Goal: Use online tool/utility: Use online tool/utility

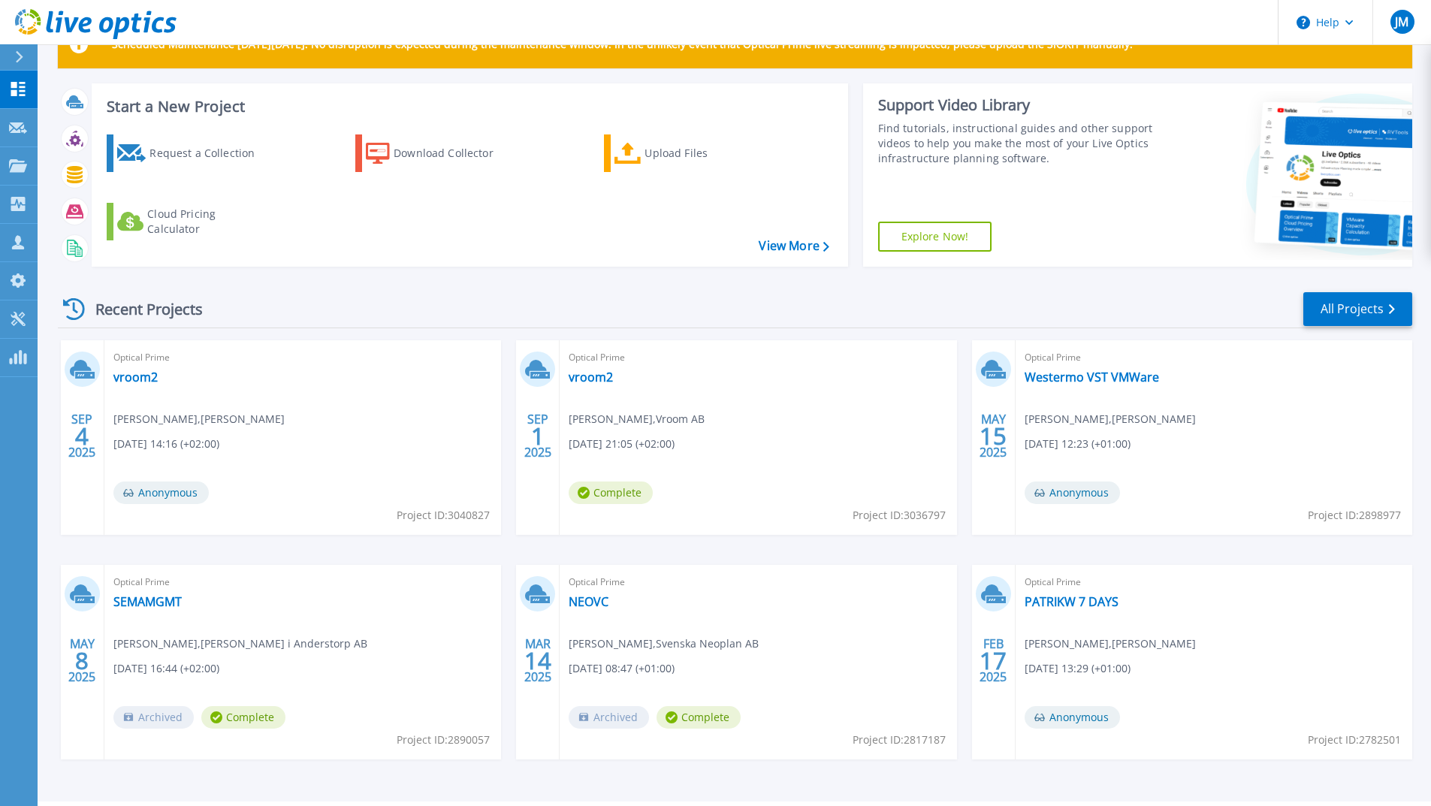
scroll to position [75, 0]
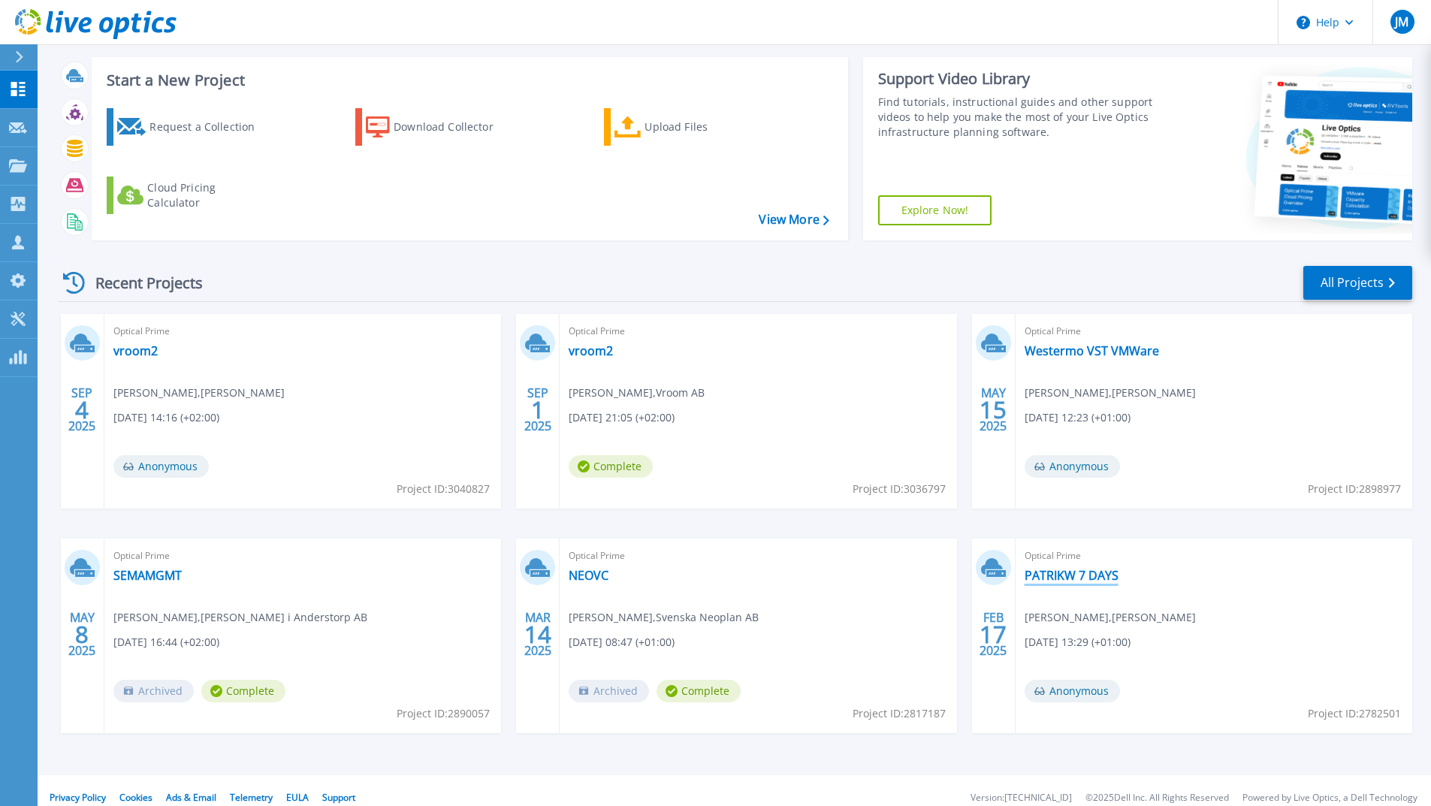
click at [1038, 572] on link "PATRIKW 7 DAYS" at bounding box center [1072, 575] width 94 height 15
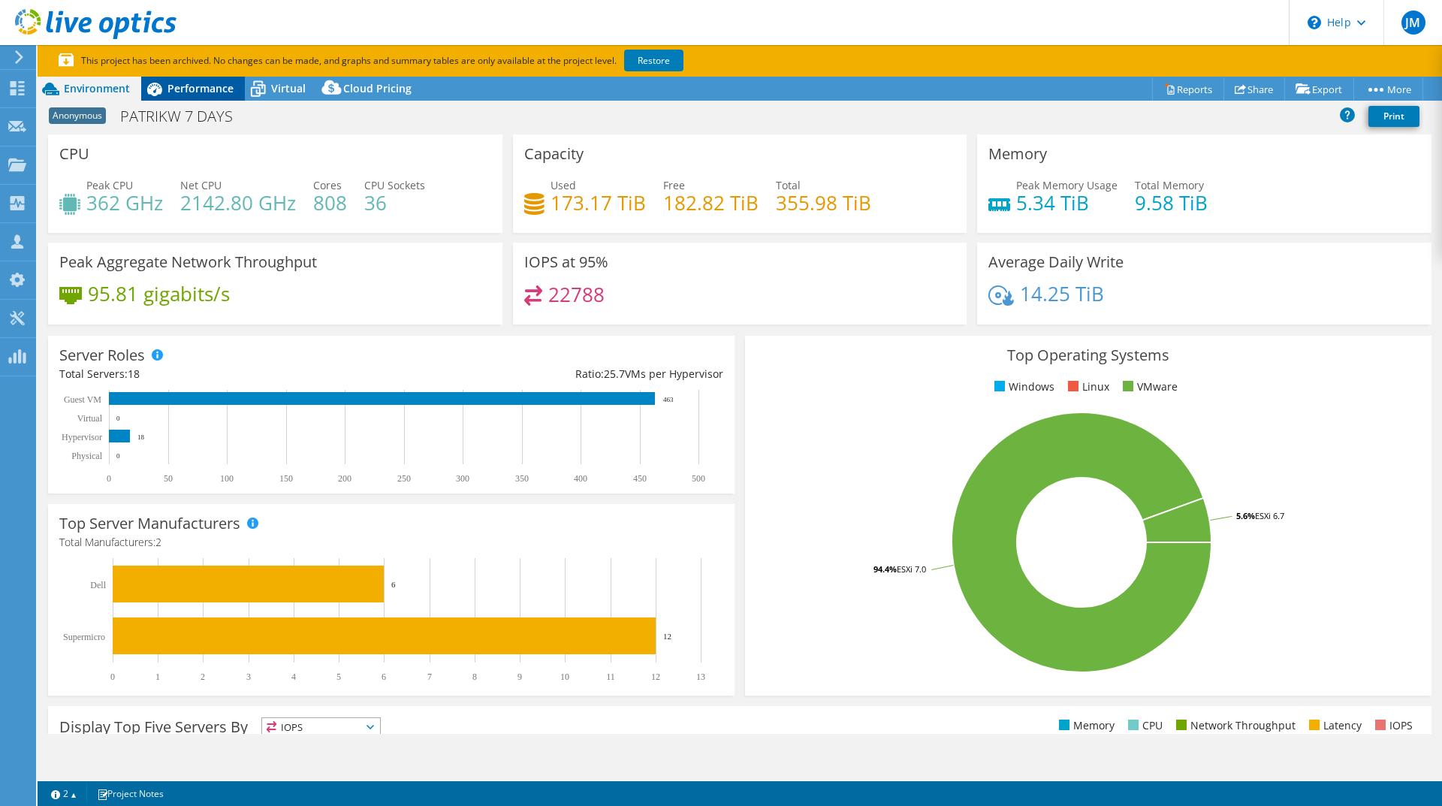
select select "USD"
click at [189, 89] on span "Performance" at bounding box center [201, 88] width 66 height 14
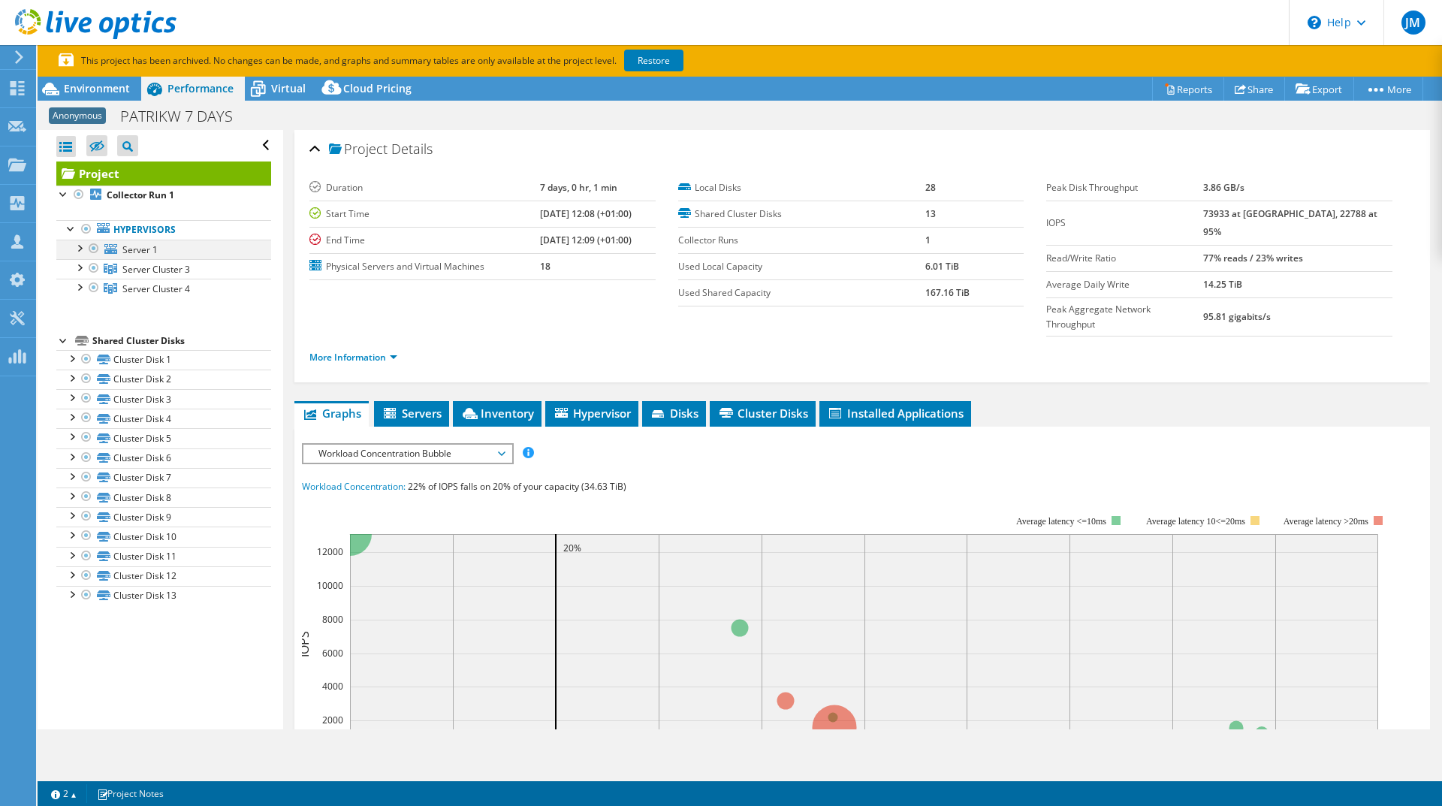
click at [77, 249] on div at bounding box center [78, 247] width 15 height 15
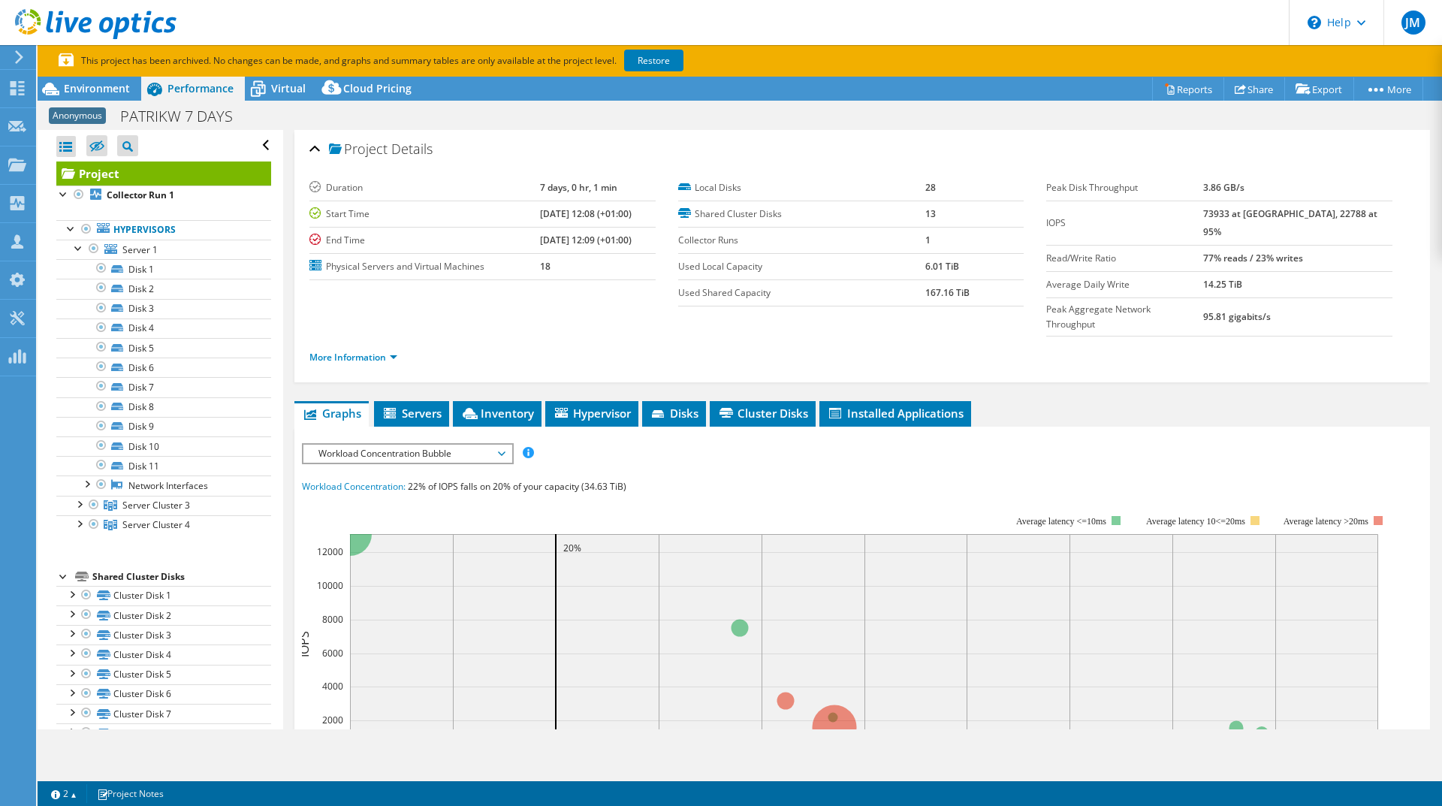
drag, startPoint x: 80, startPoint y: 504, endPoint x: 69, endPoint y: 524, distance: 22.2
click at [79, 504] on div at bounding box center [78, 503] width 15 height 15
click at [75, 687] on div at bounding box center [78, 679] width 15 height 15
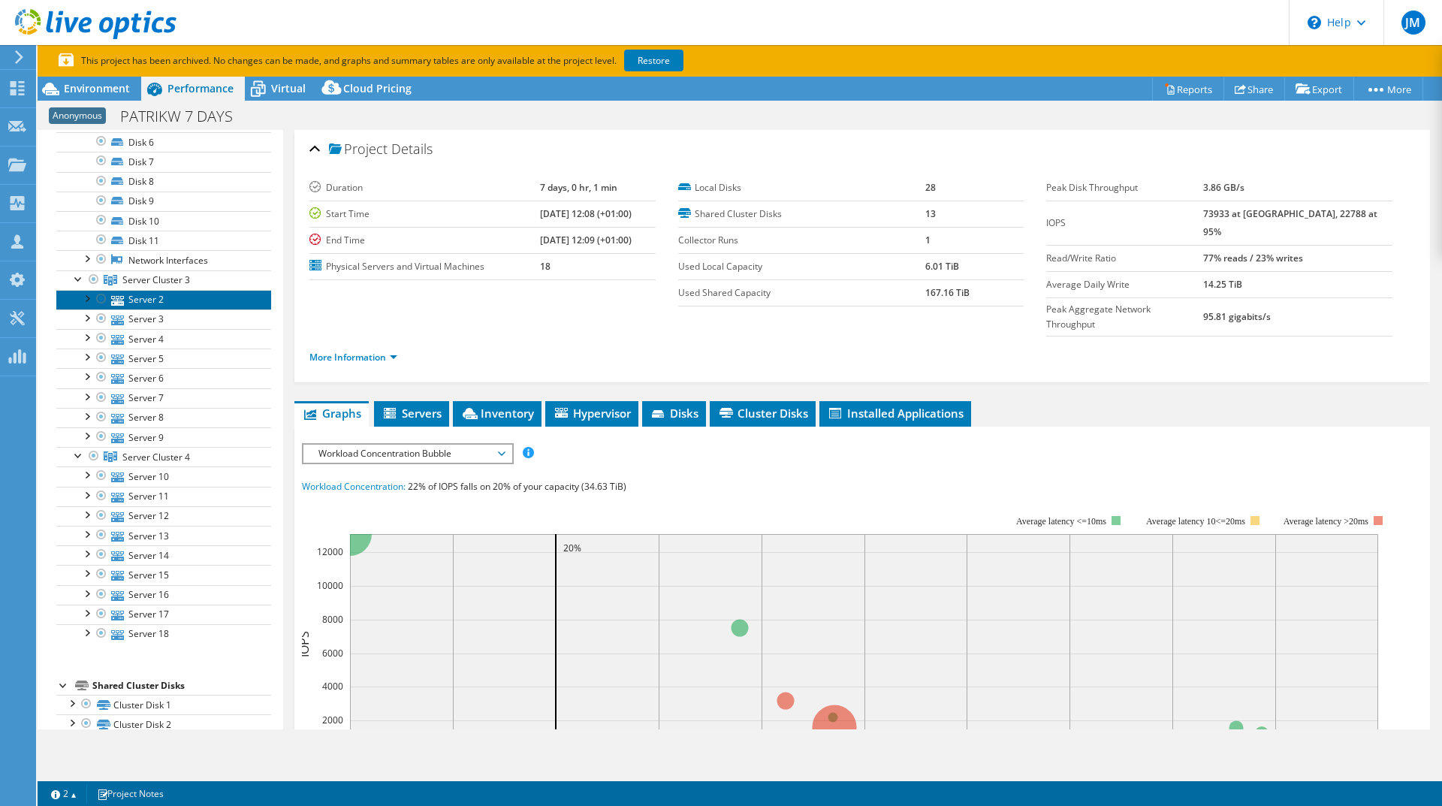
click at [214, 302] on link "Server 2" at bounding box center [163, 300] width 215 height 20
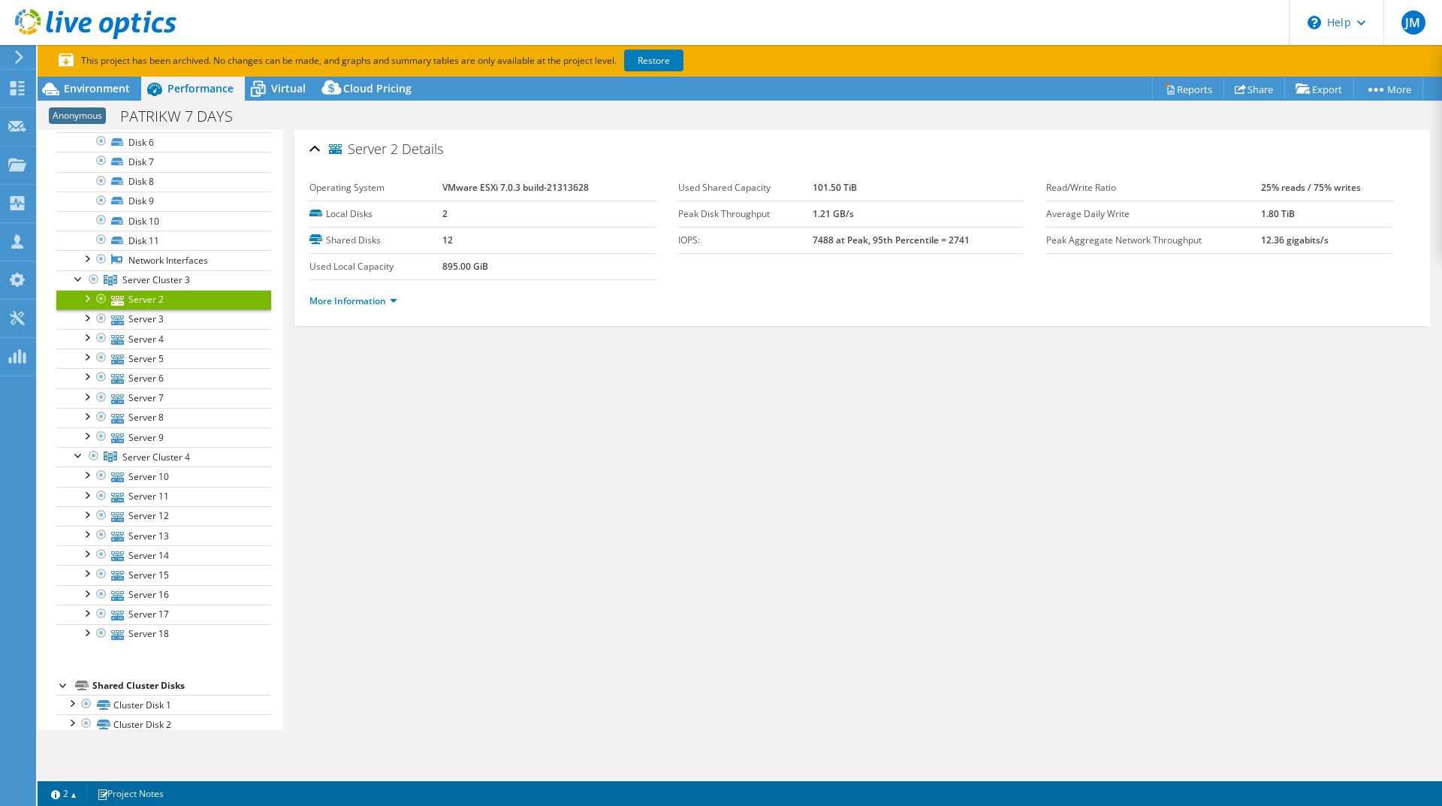
click at [361, 308] on li "More Information" at bounding box center [358, 301] width 97 height 17
click at [371, 295] on link "More Information" at bounding box center [354, 301] width 88 height 13
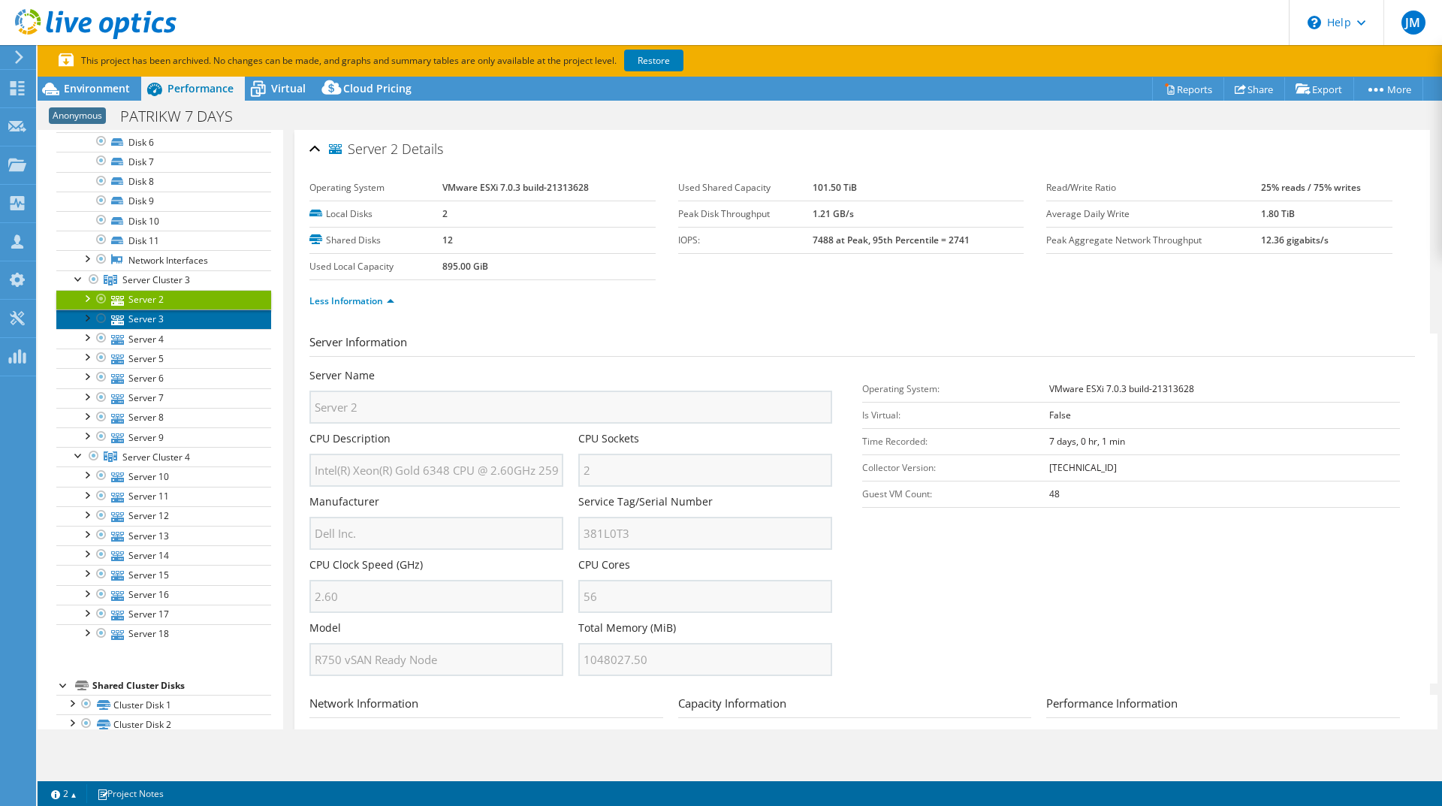
click at [224, 326] on link "Server 3" at bounding box center [163, 320] width 215 height 20
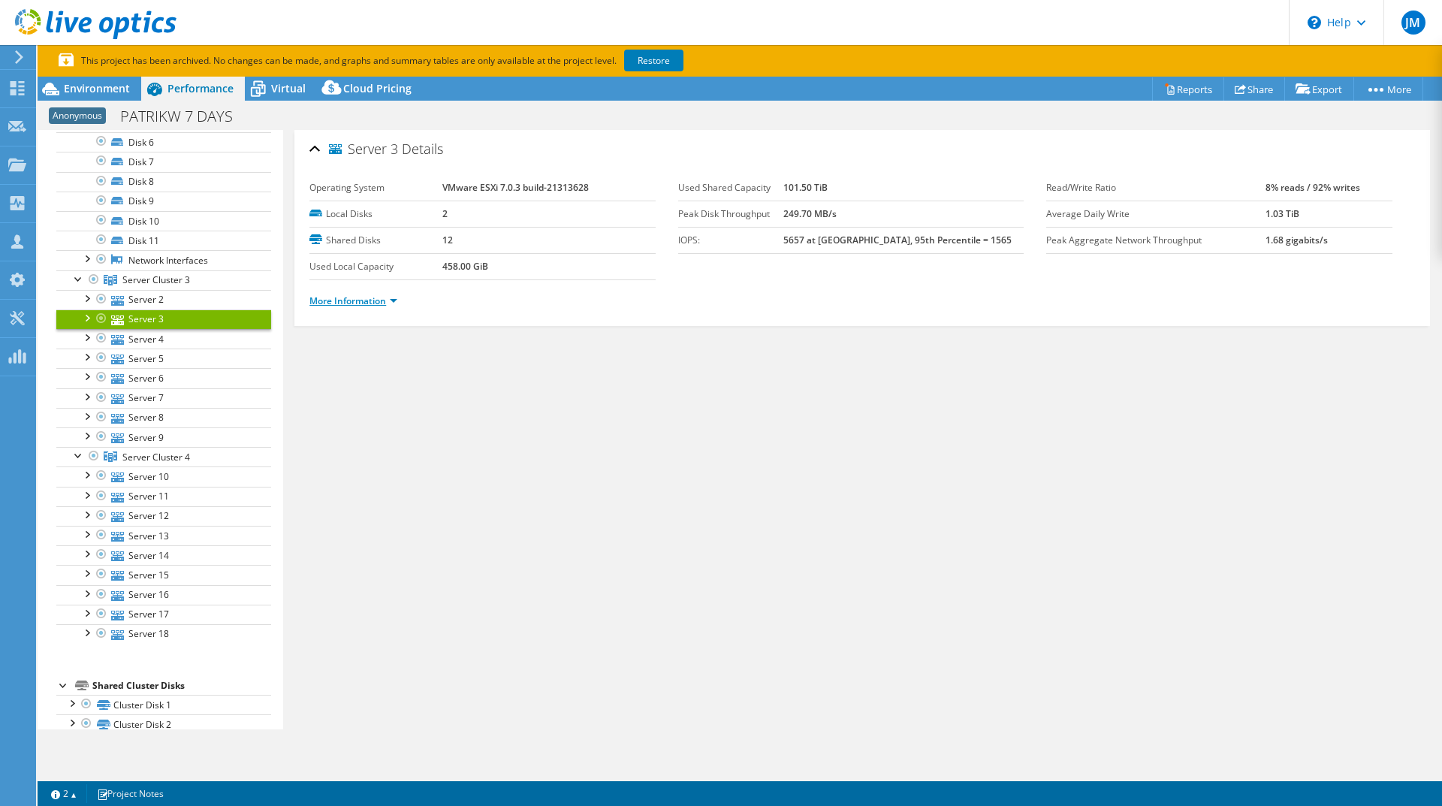
click at [358, 303] on link "More Information" at bounding box center [354, 301] width 88 height 13
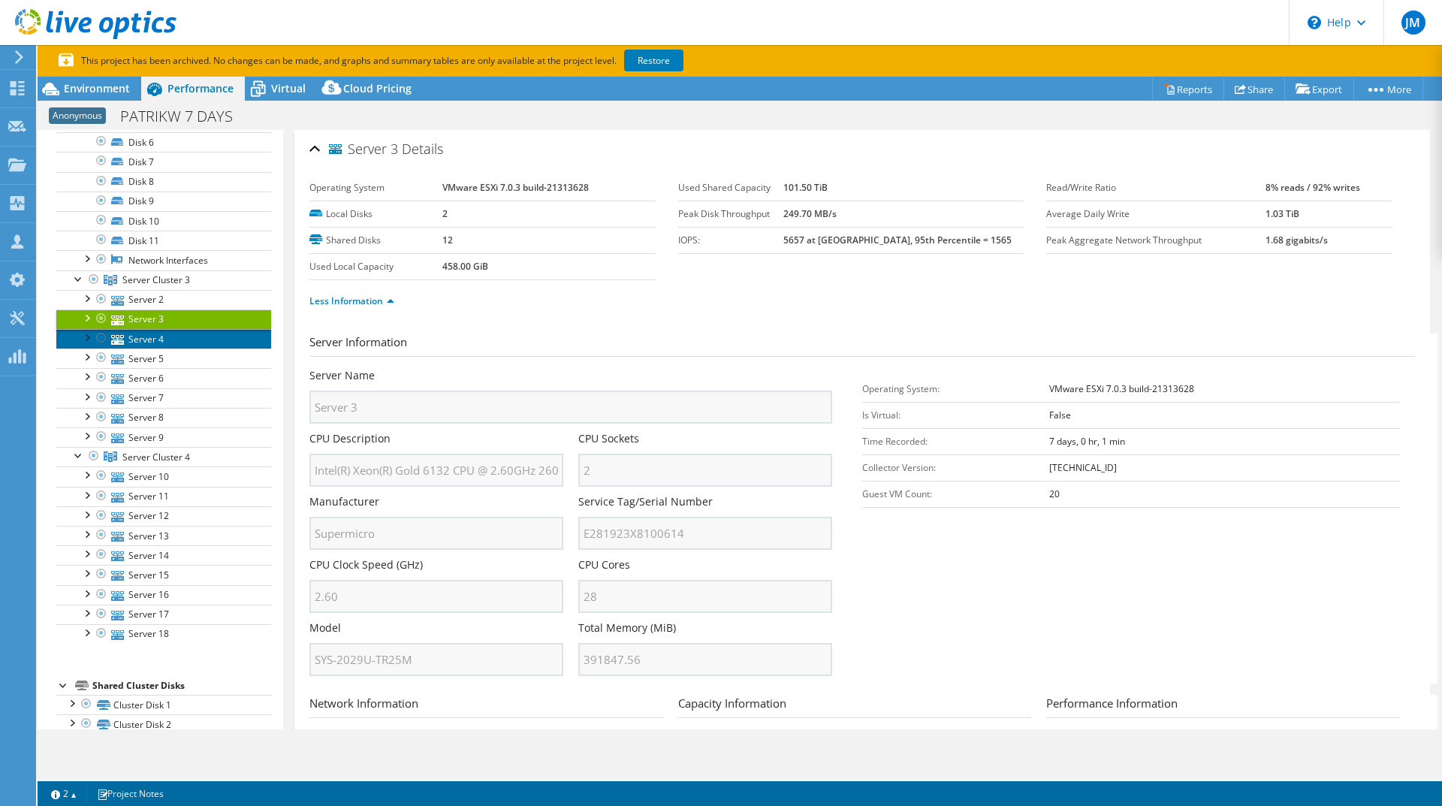
click at [216, 340] on link "Server 4" at bounding box center [163, 339] width 215 height 20
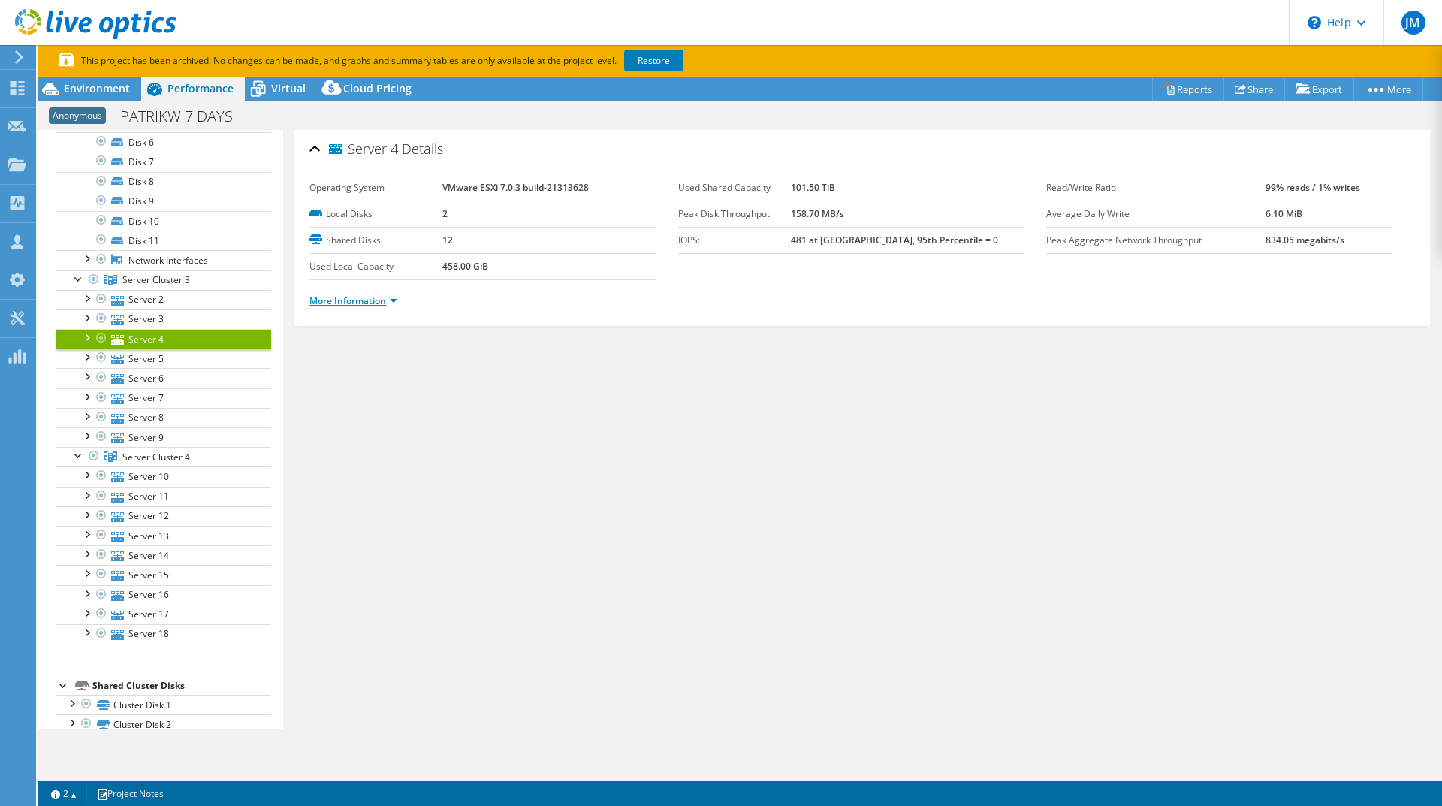
click at [376, 299] on link "More Information" at bounding box center [354, 301] width 88 height 13
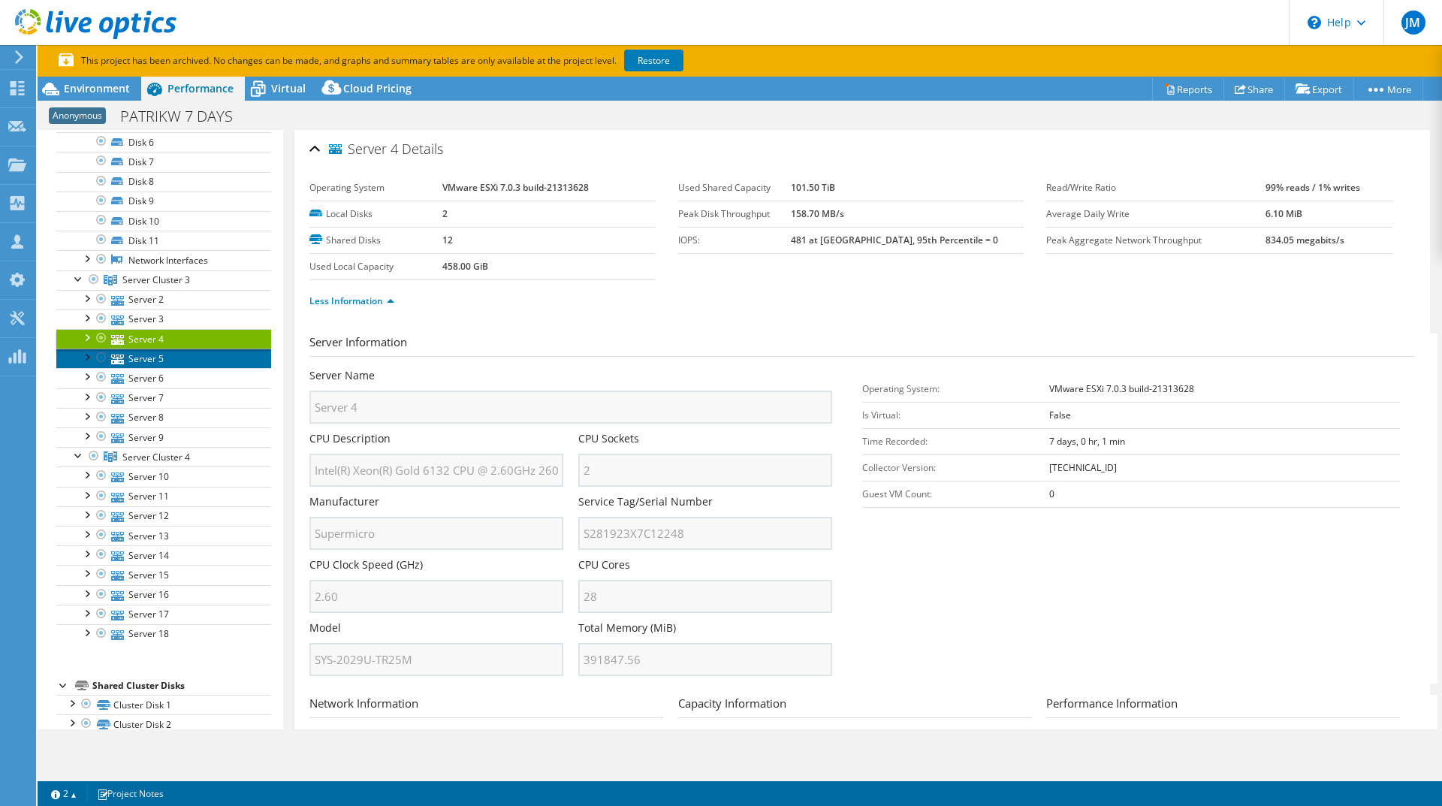
click at [193, 352] on link "Server 5" at bounding box center [163, 359] width 215 height 20
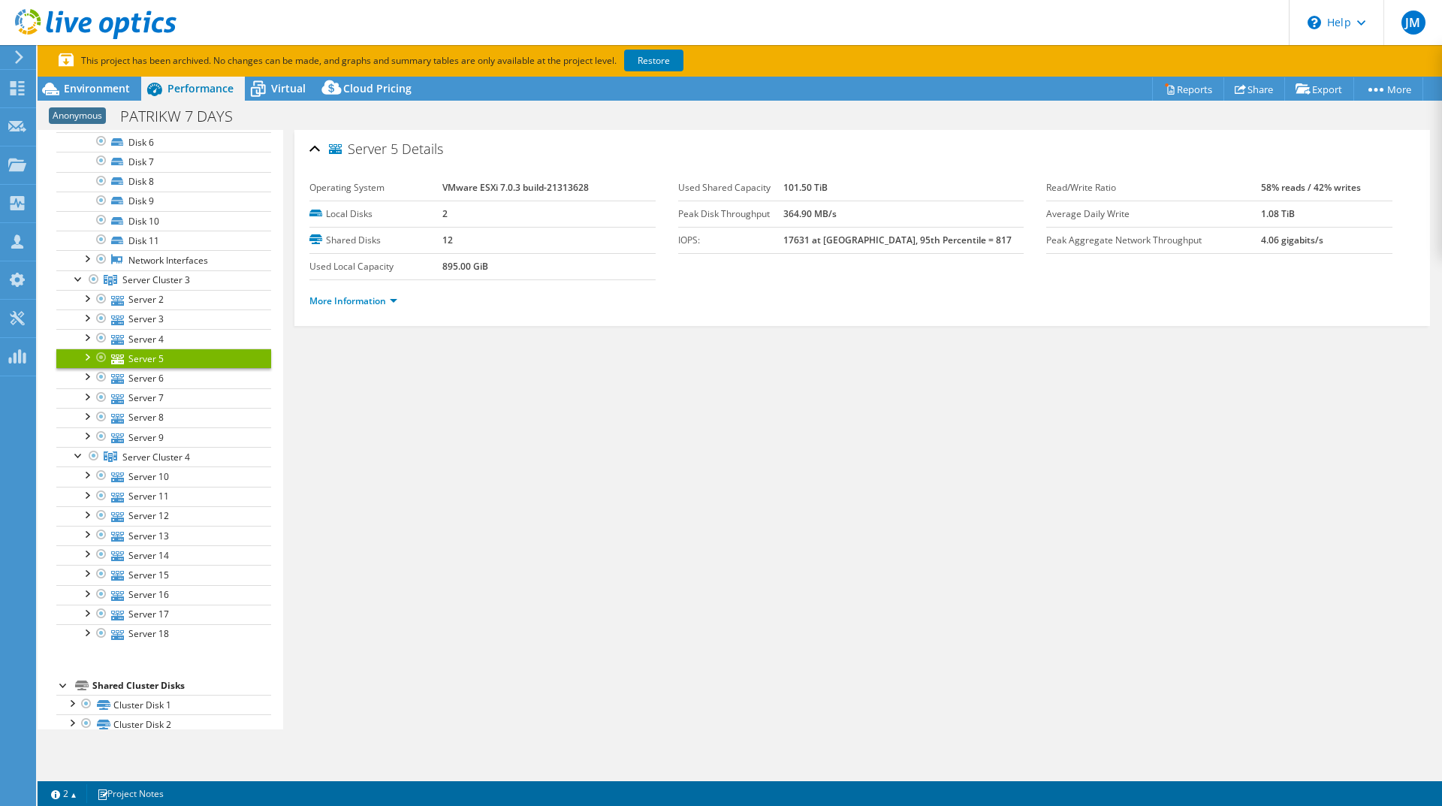
click at [369, 292] on ul "More Information" at bounding box center [863, 299] width 1106 height 20
click at [369, 301] on link "More Information" at bounding box center [354, 301] width 88 height 13
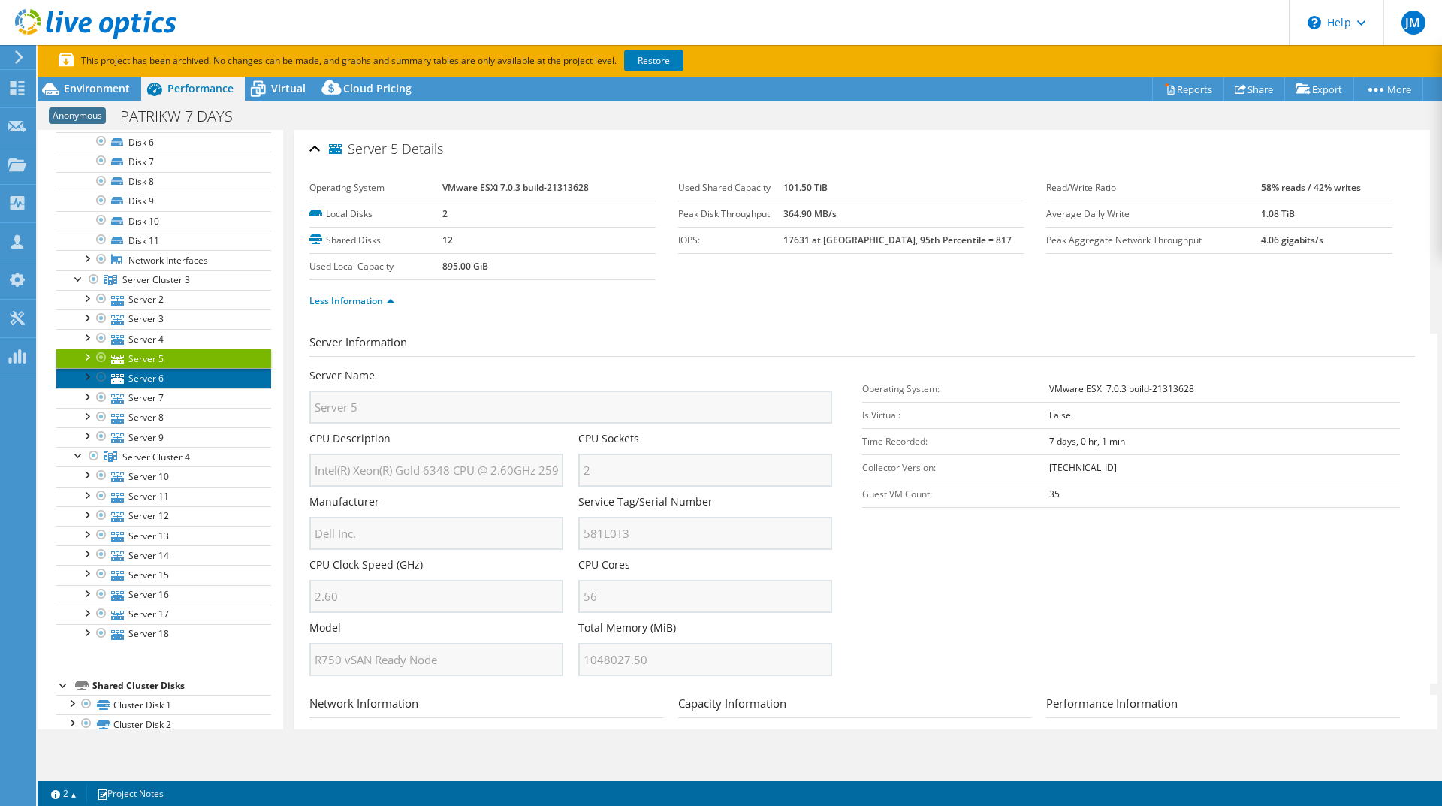
click at [205, 383] on link "Server 6" at bounding box center [163, 378] width 215 height 20
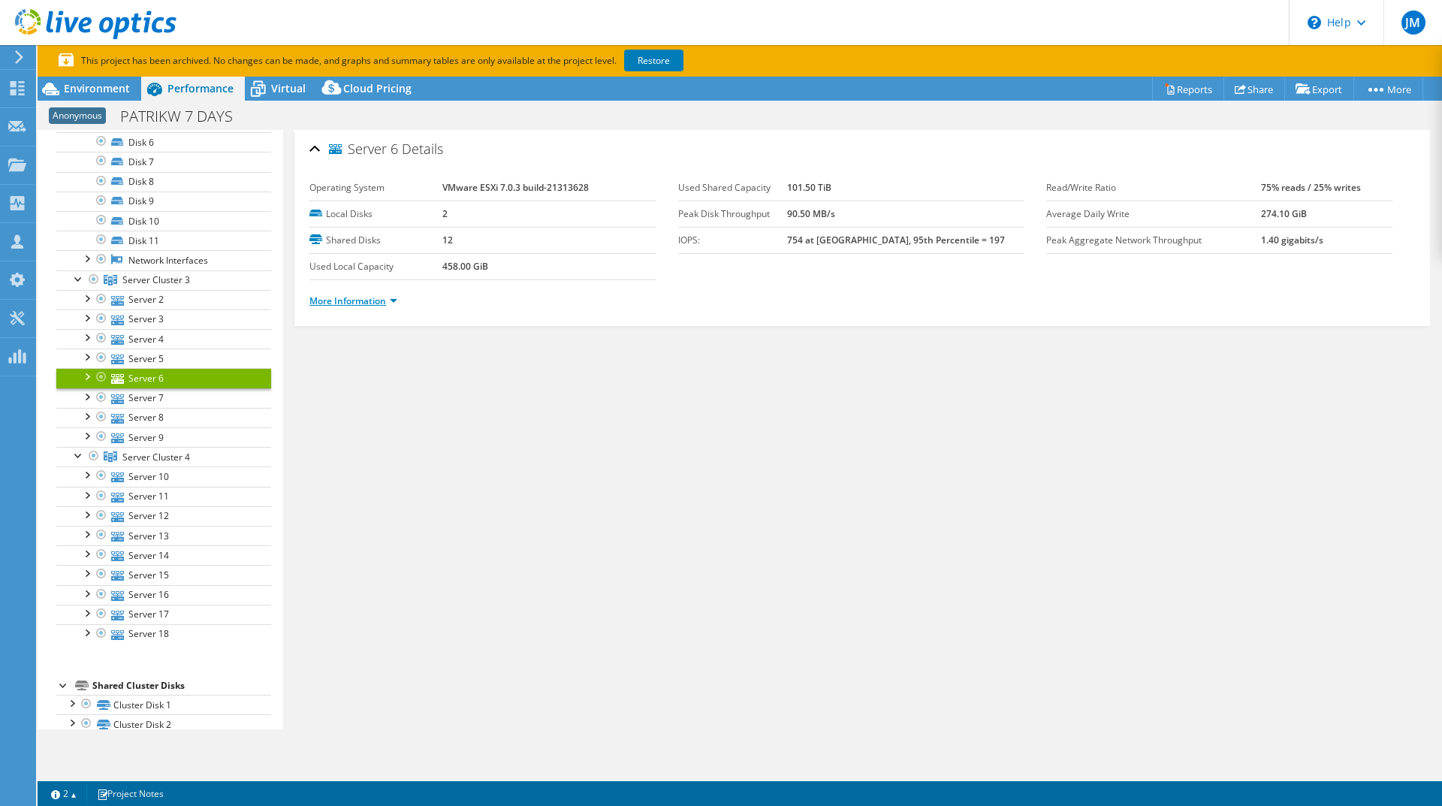
click at [367, 306] on link "More Information" at bounding box center [354, 301] width 88 height 13
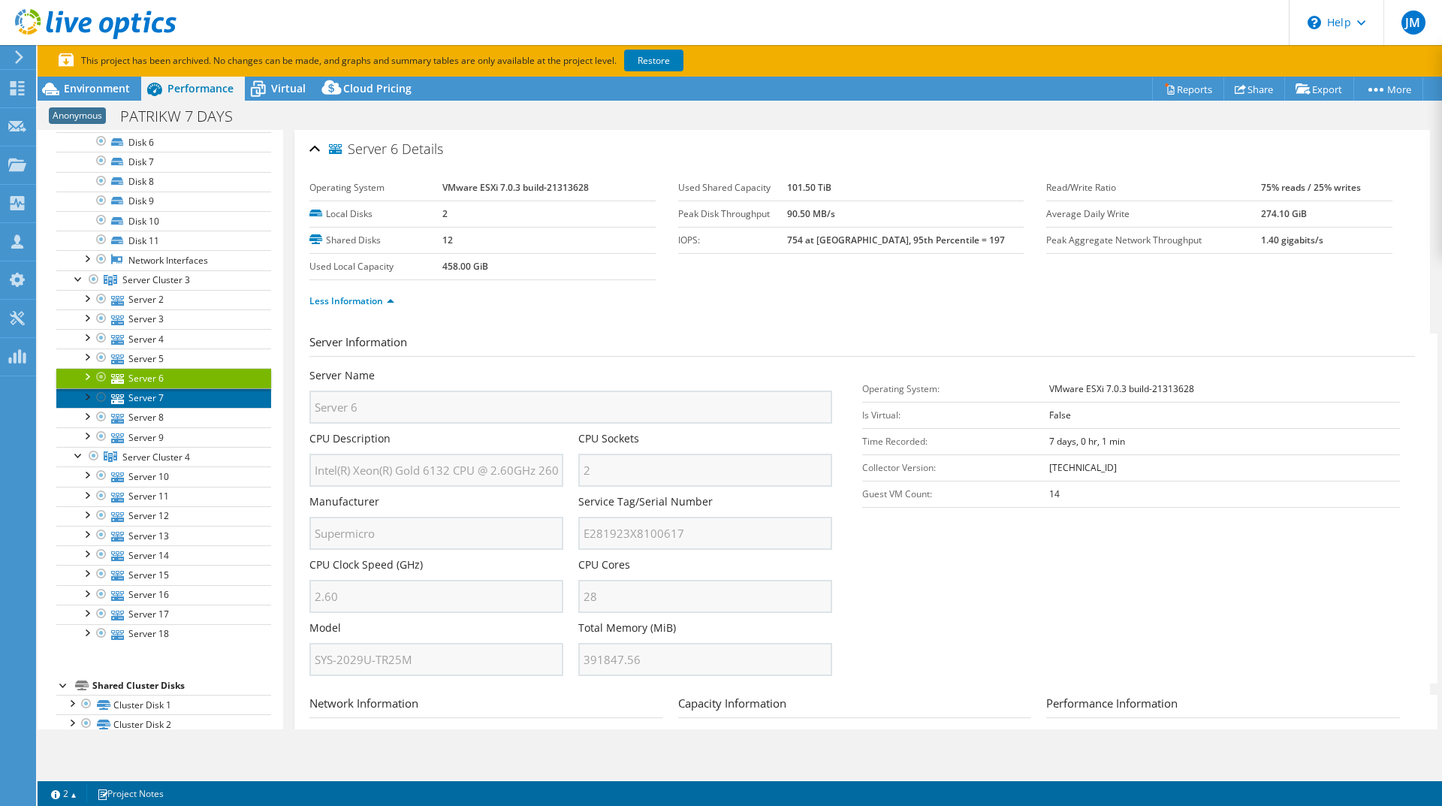
click at [219, 393] on link "Server 7" at bounding box center [163, 398] width 215 height 20
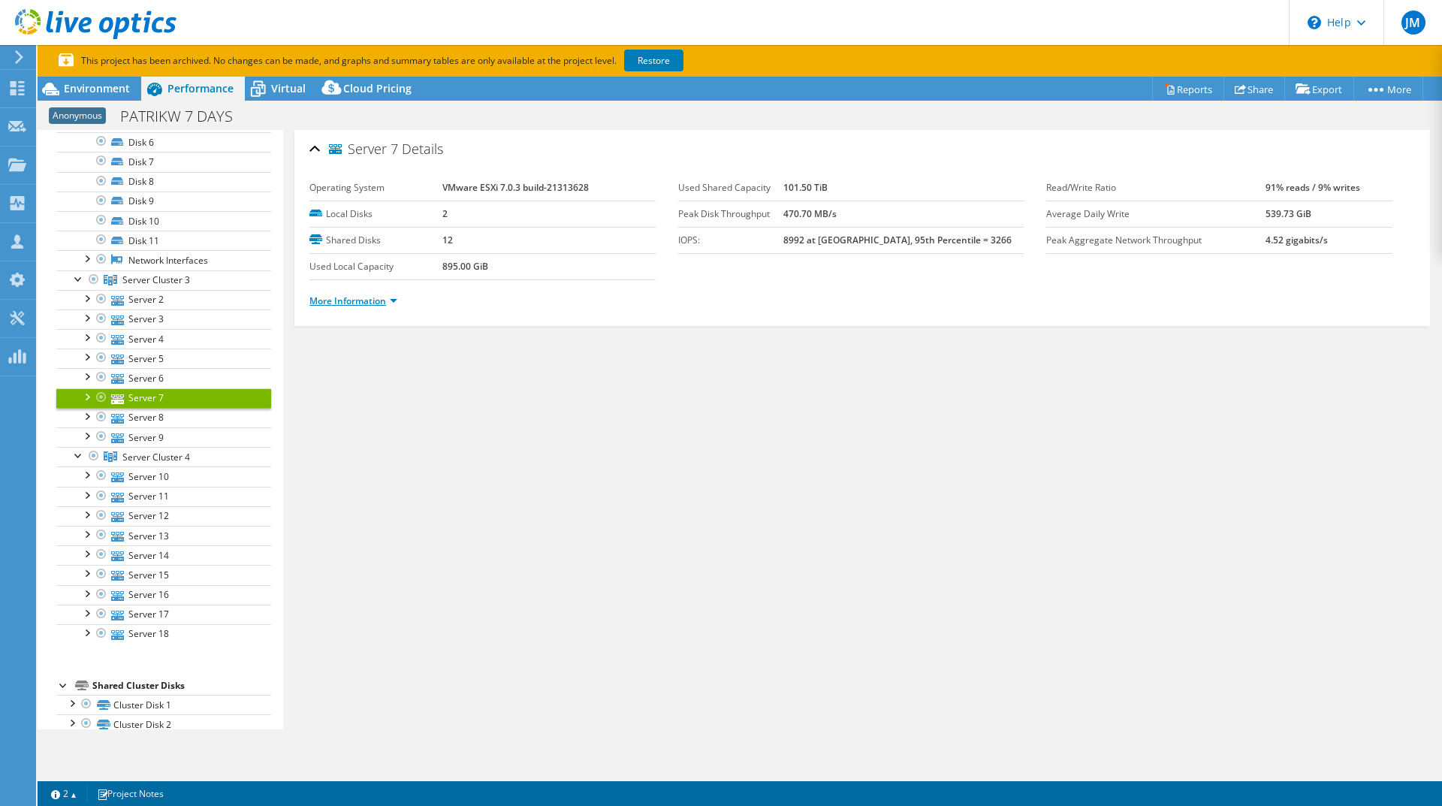
click at [357, 299] on link "More Information" at bounding box center [354, 301] width 88 height 13
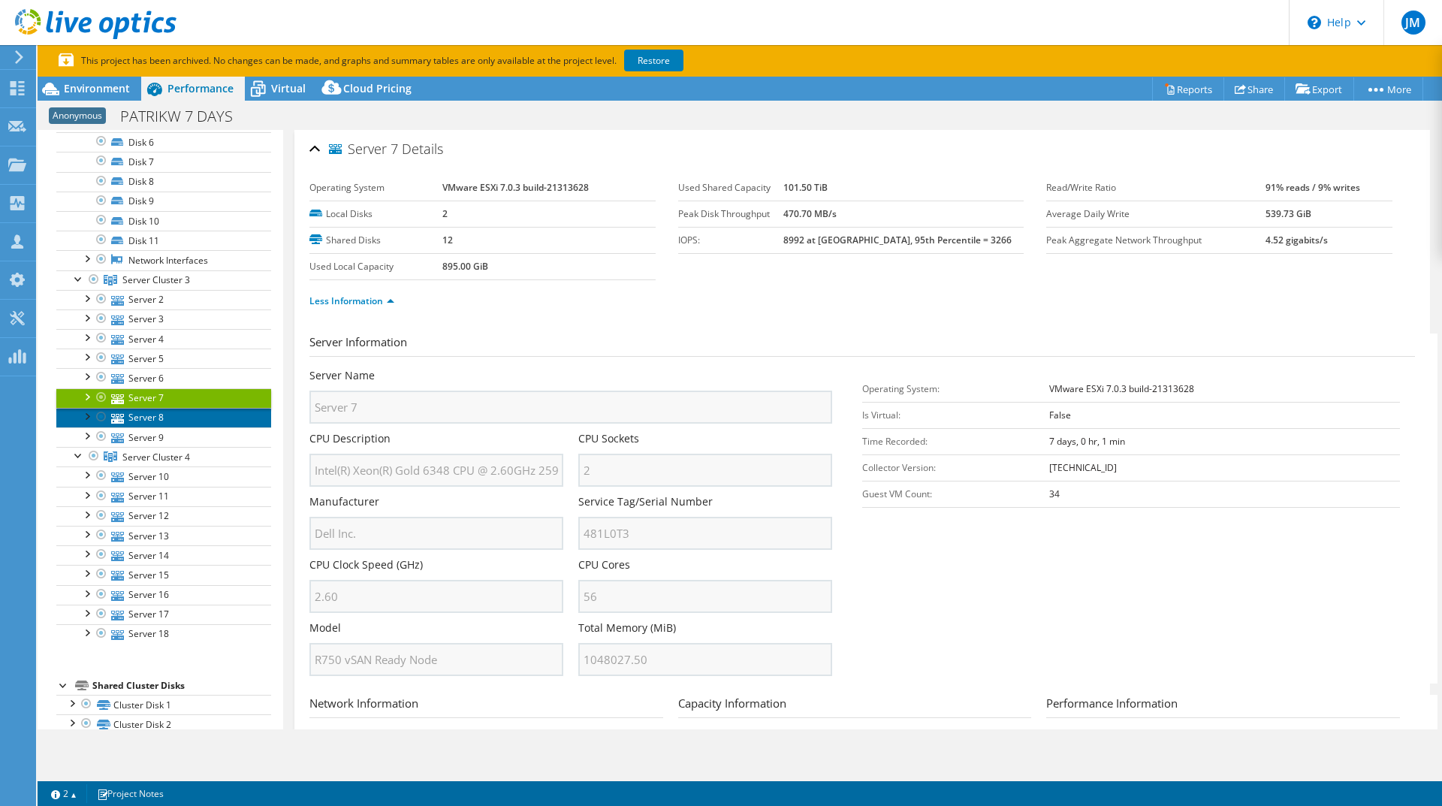
click at [212, 412] on link "Server 8" at bounding box center [163, 418] width 215 height 20
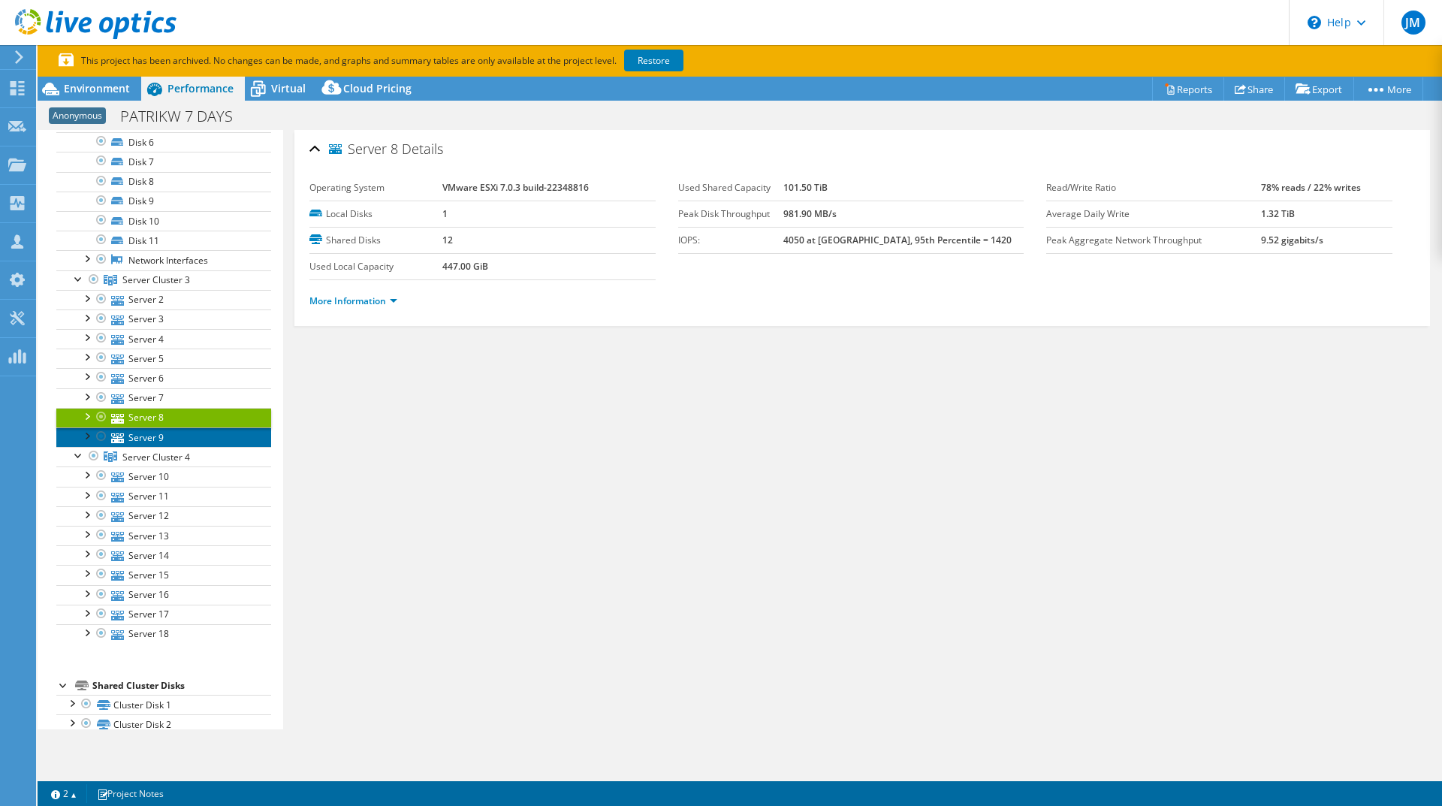
click at [212, 437] on link "Server 9" at bounding box center [163, 437] width 215 height 20
click at [358, 301] on link "More Information" at bounding box center [354, 301] width 88 height 13
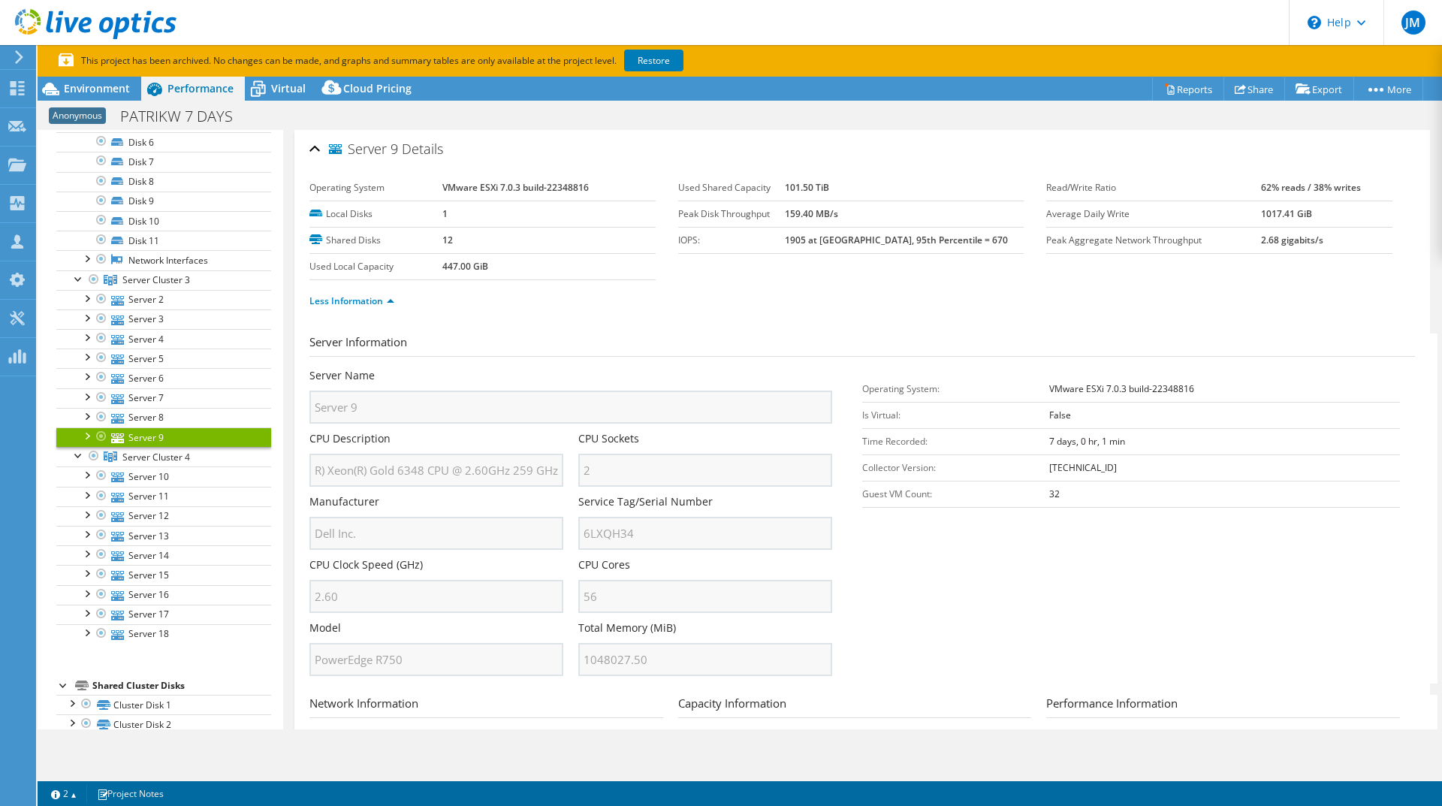
scroll to position [0, 0]
click at [306, 502] on div "Server 9 Details Operating System VMware ESXi 7.0.3 build-22348816 Local Disks …" at bounding box center [863, 535] width 1136 height 811
click at [465, 514] on div "Manufacturer Dell Inc." at bounding box center [437, 522] width 254 height 56
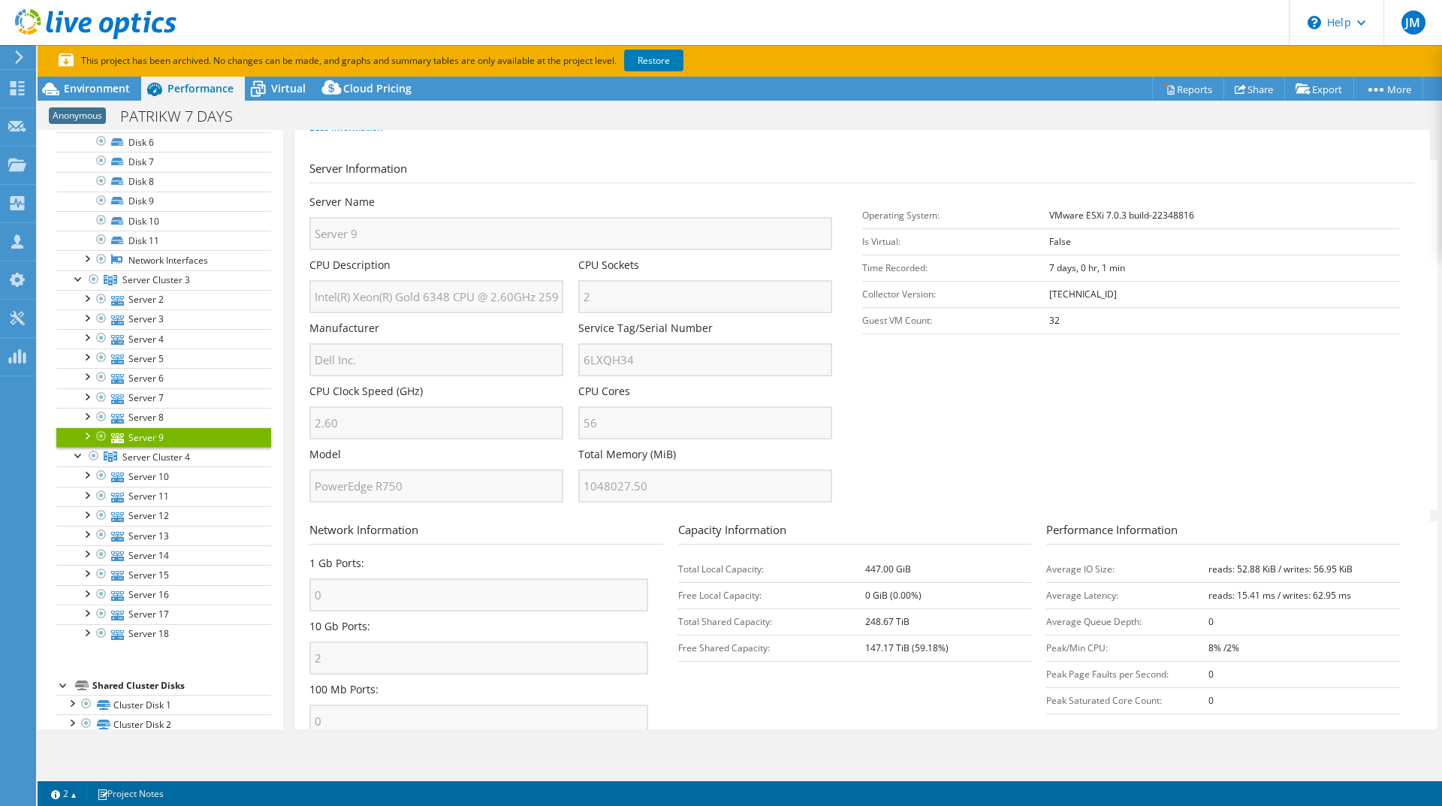
scroll to position [238, 0]
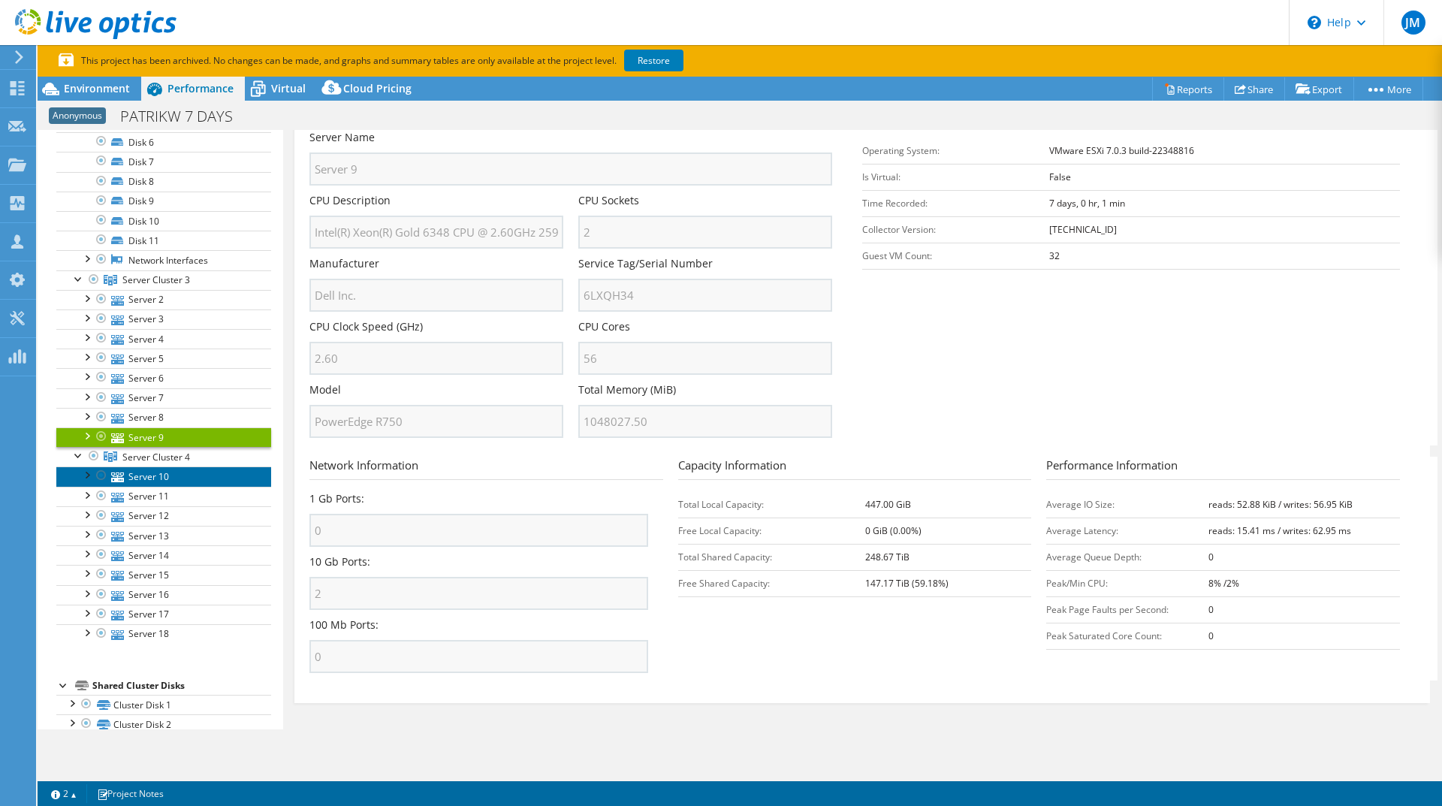
click at [218, 471] on link "Server 10" at bounding box center [163, 477] width 215 height 20
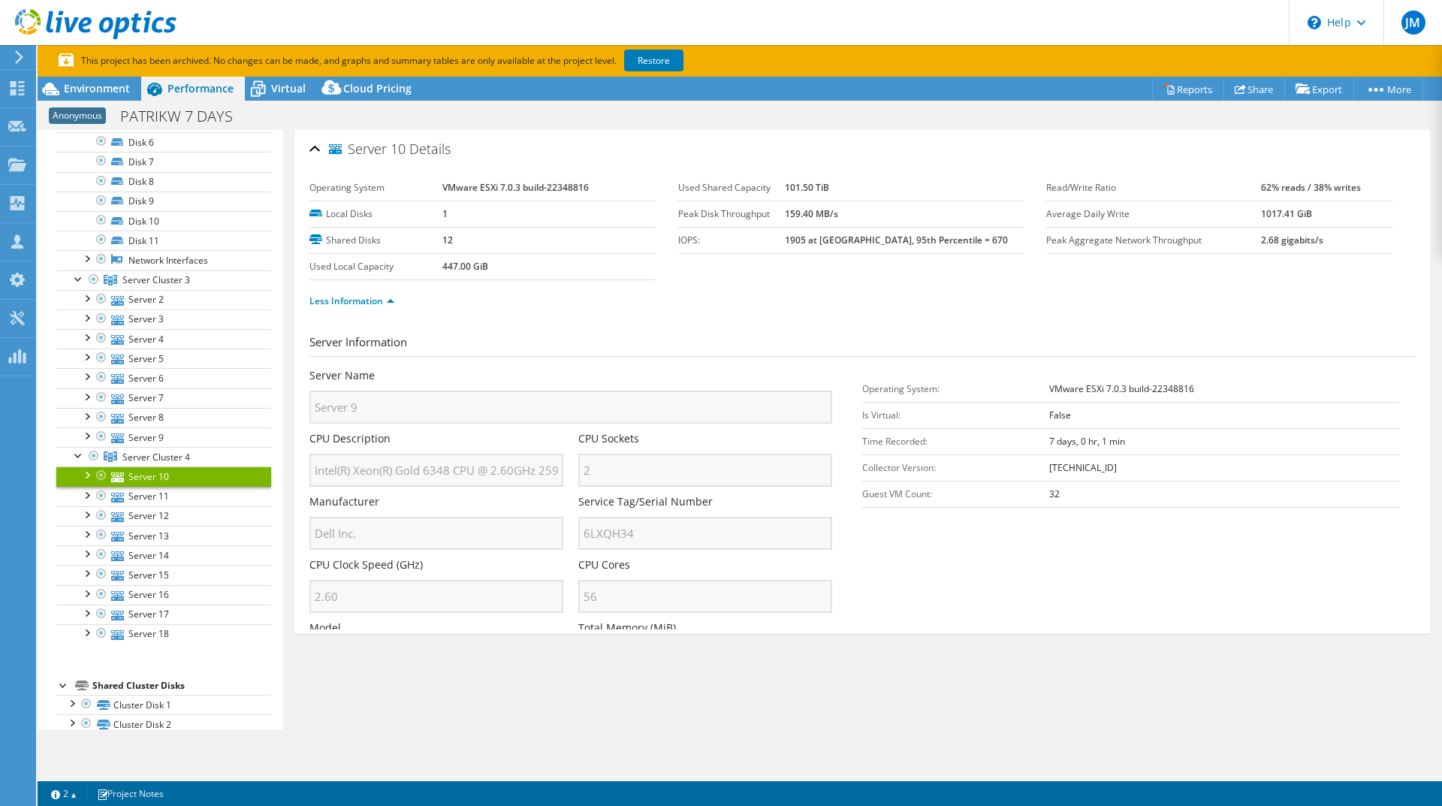
scroll to position [0, 0]
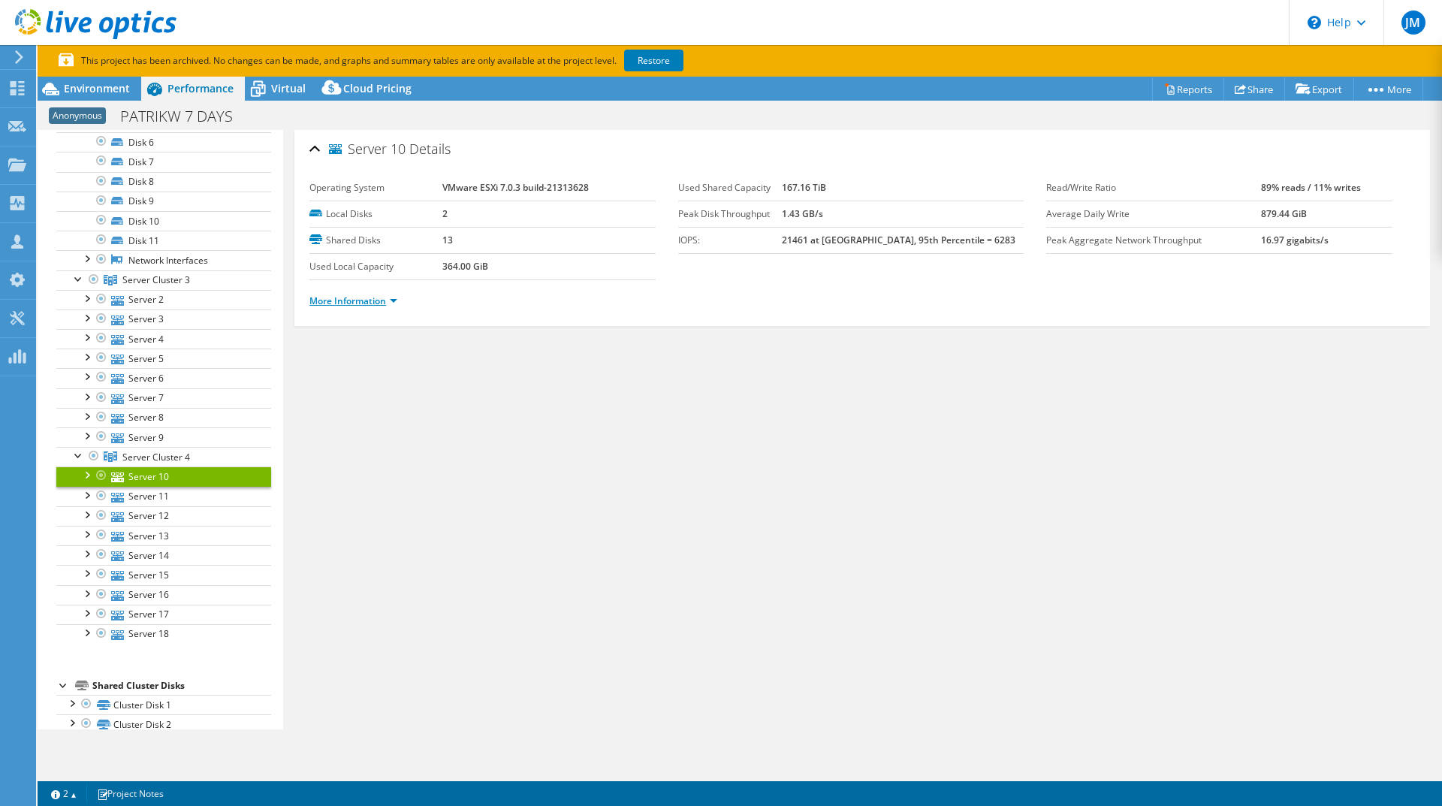
click at [340, 307] on link "More Information" at bounding box center [354, 301] width 88 height 13
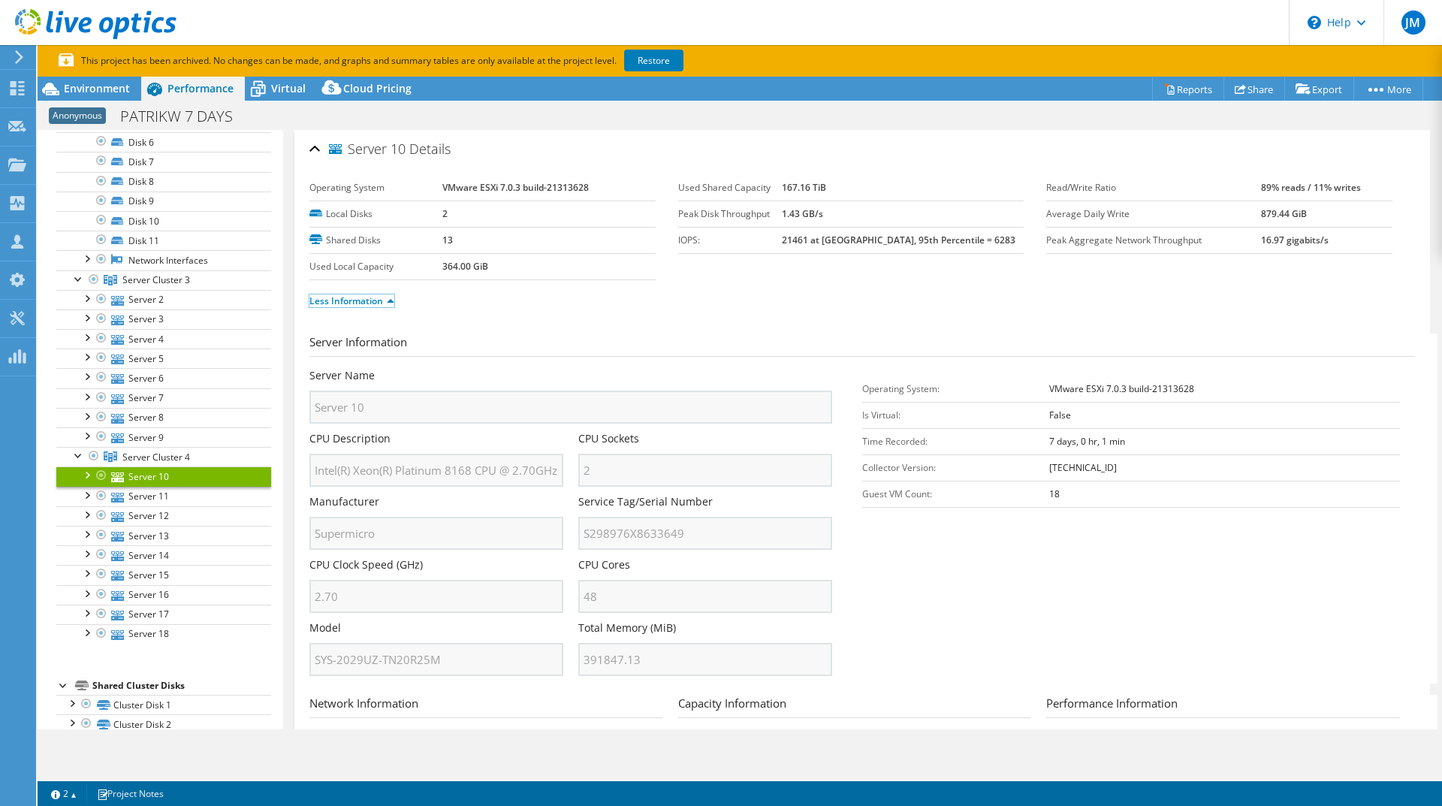
scroll to position [75, 0]
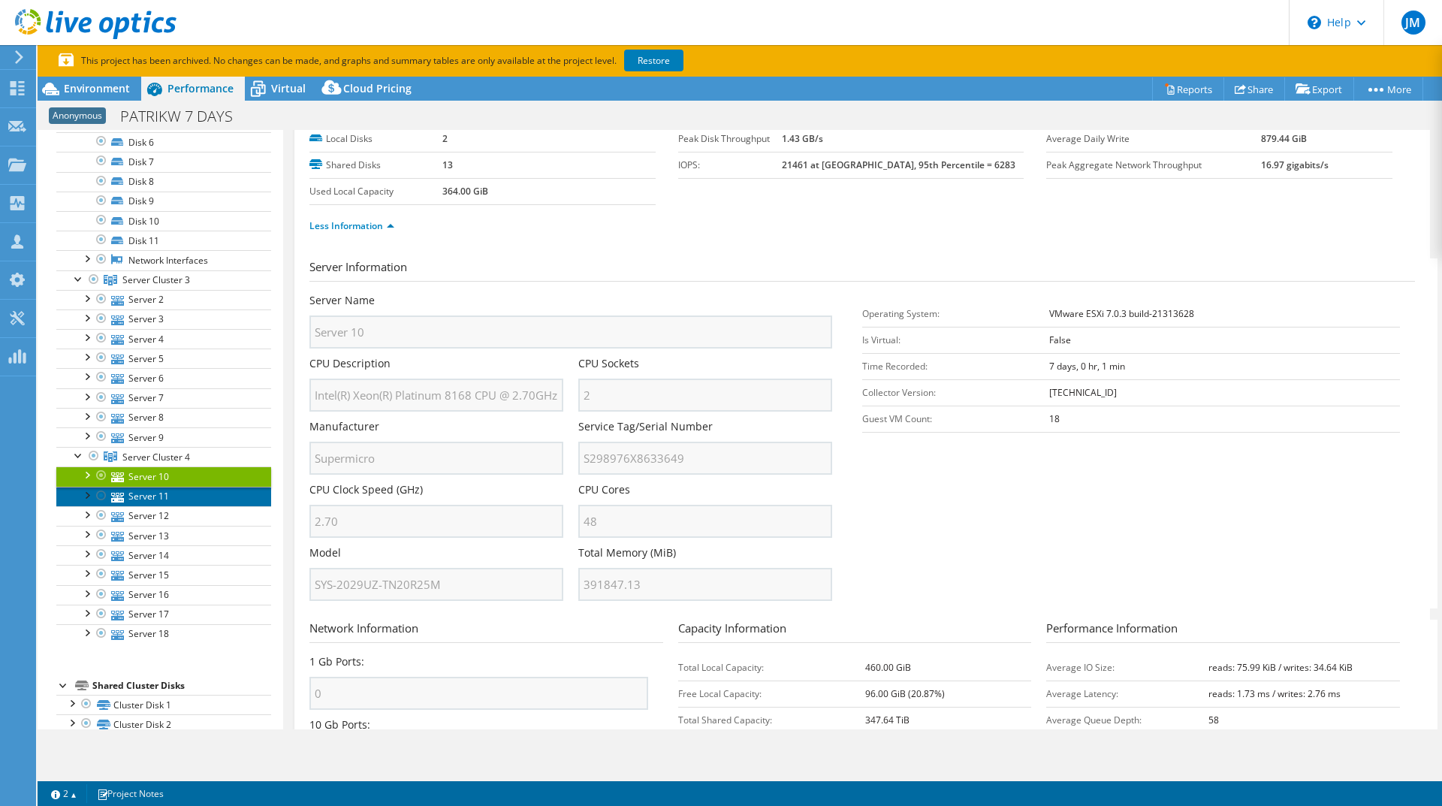
click at [234, 495] on link "Server 11" at bounding box center [163, 497] width 215 height 20
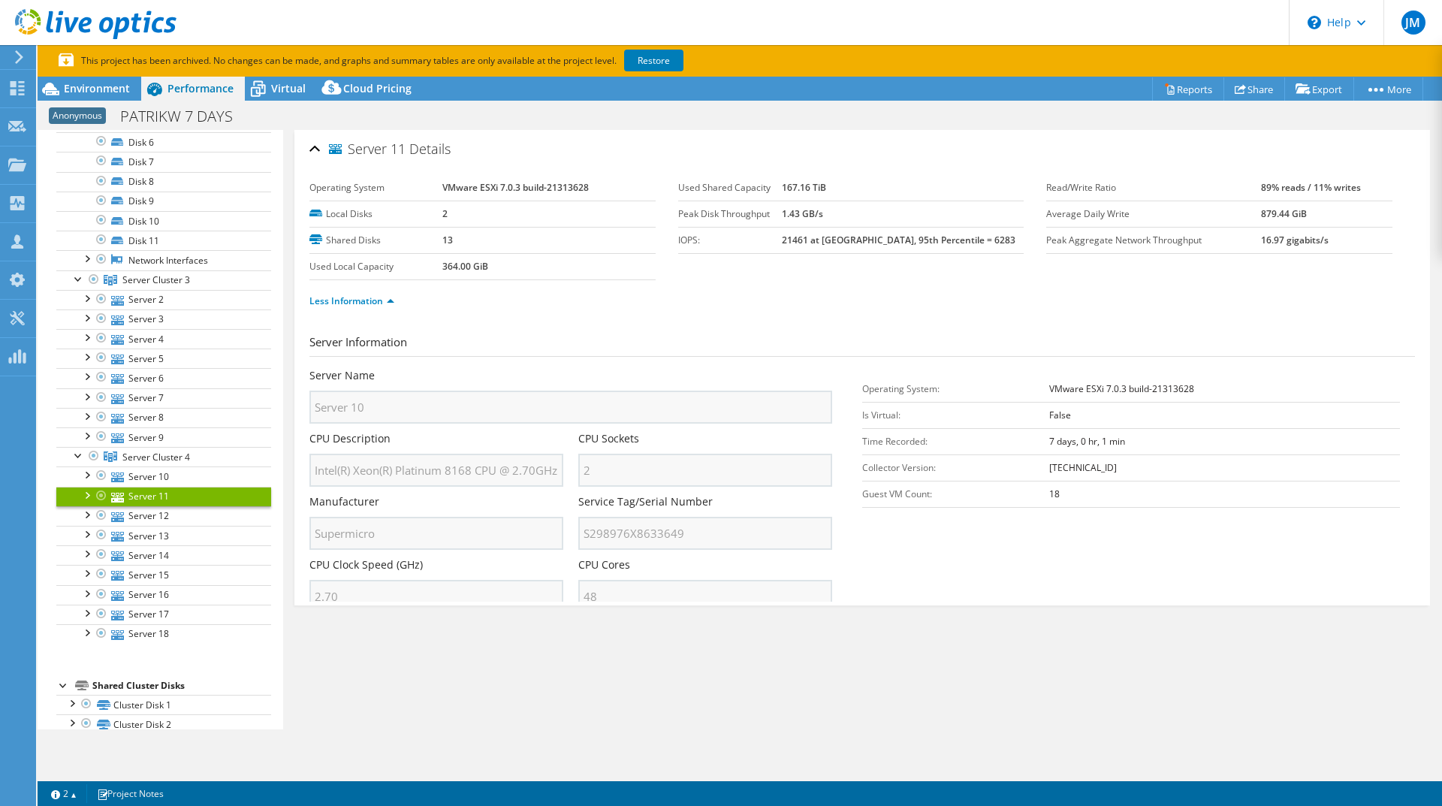
scroll to position [0, 0]
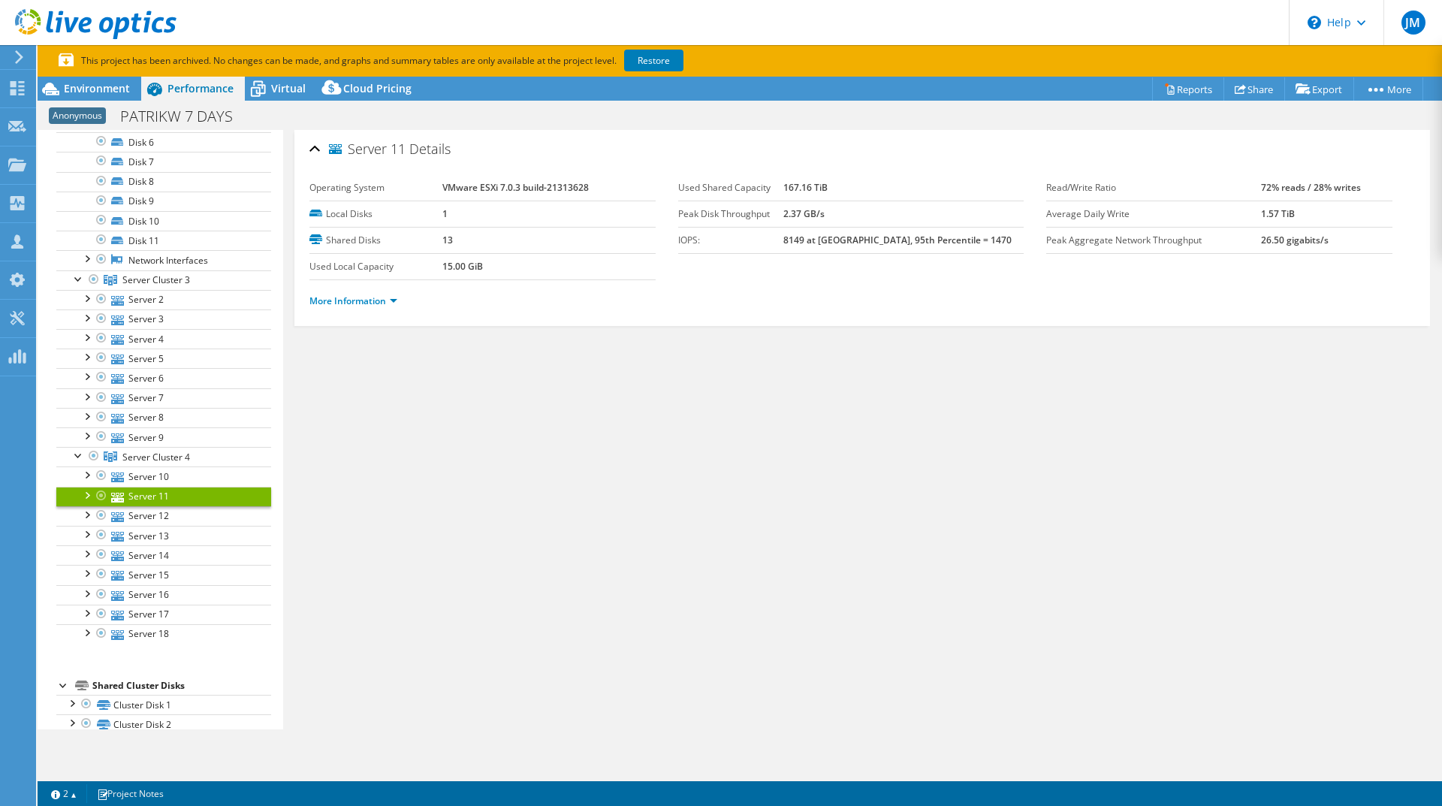
click at [352, 287] on div "More Information" at bounding box center [863, 301] width 1106 height 42
click at [355, 309] on li "More Information" at bounding box center [358, 301] width 97 height 17
click at [358, 298] on link "More Information" at bounding box center [354, 301] width 88 height 13
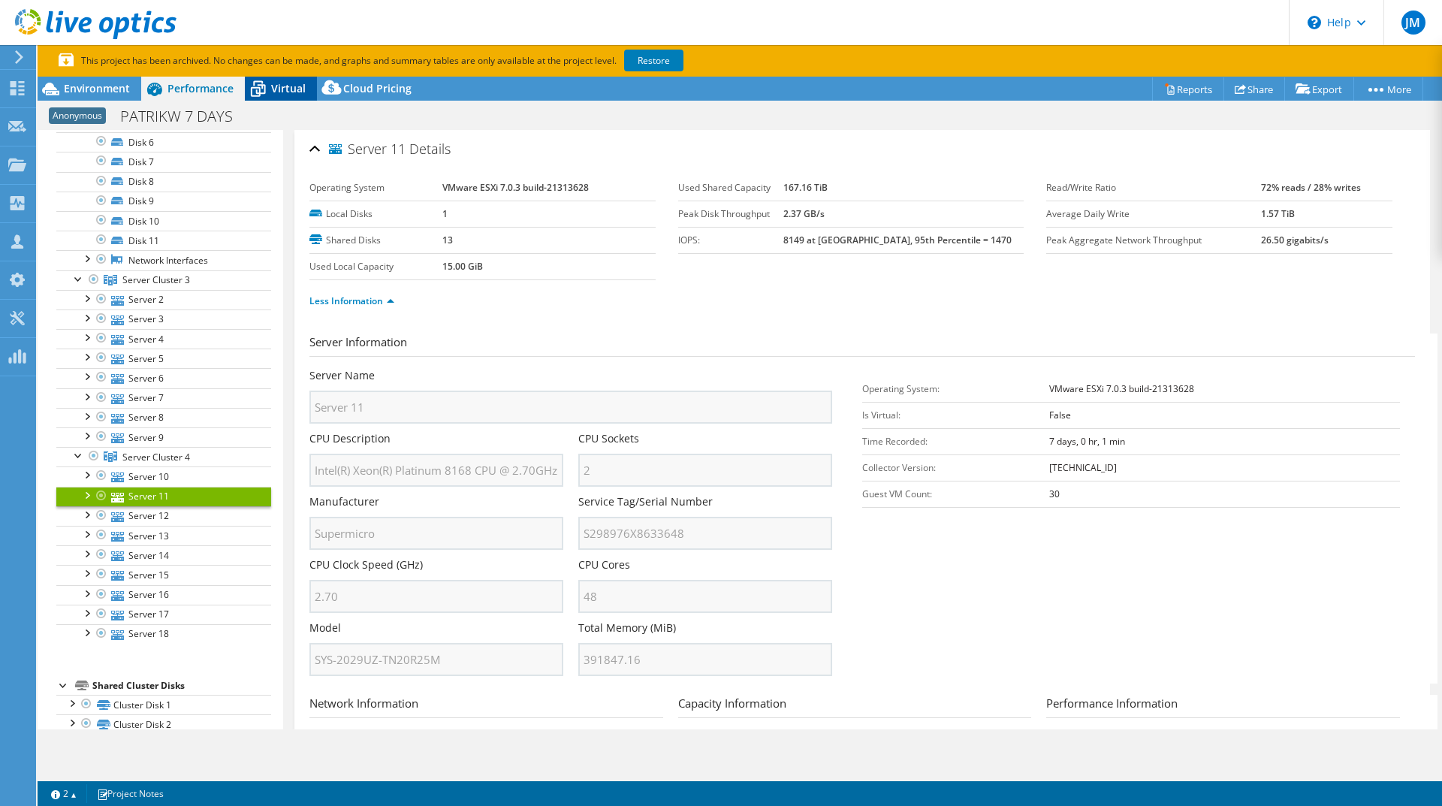
click at [272, 83] on span "Virtual" at bounding box center [288, 88] width 35 height 14
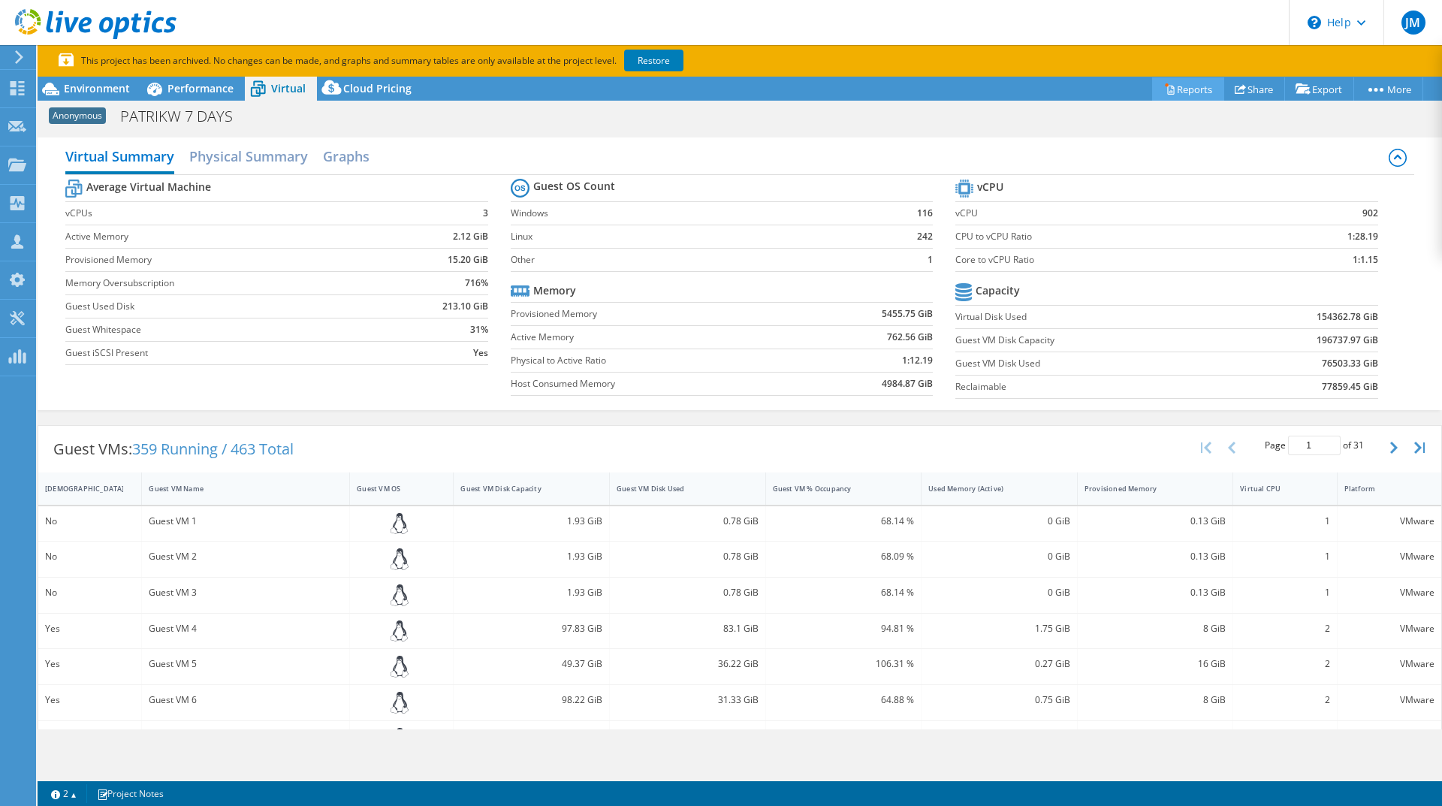
click at [1180, 98] on link "Reports" at bounding box center [1188, 88] width 72 height 23
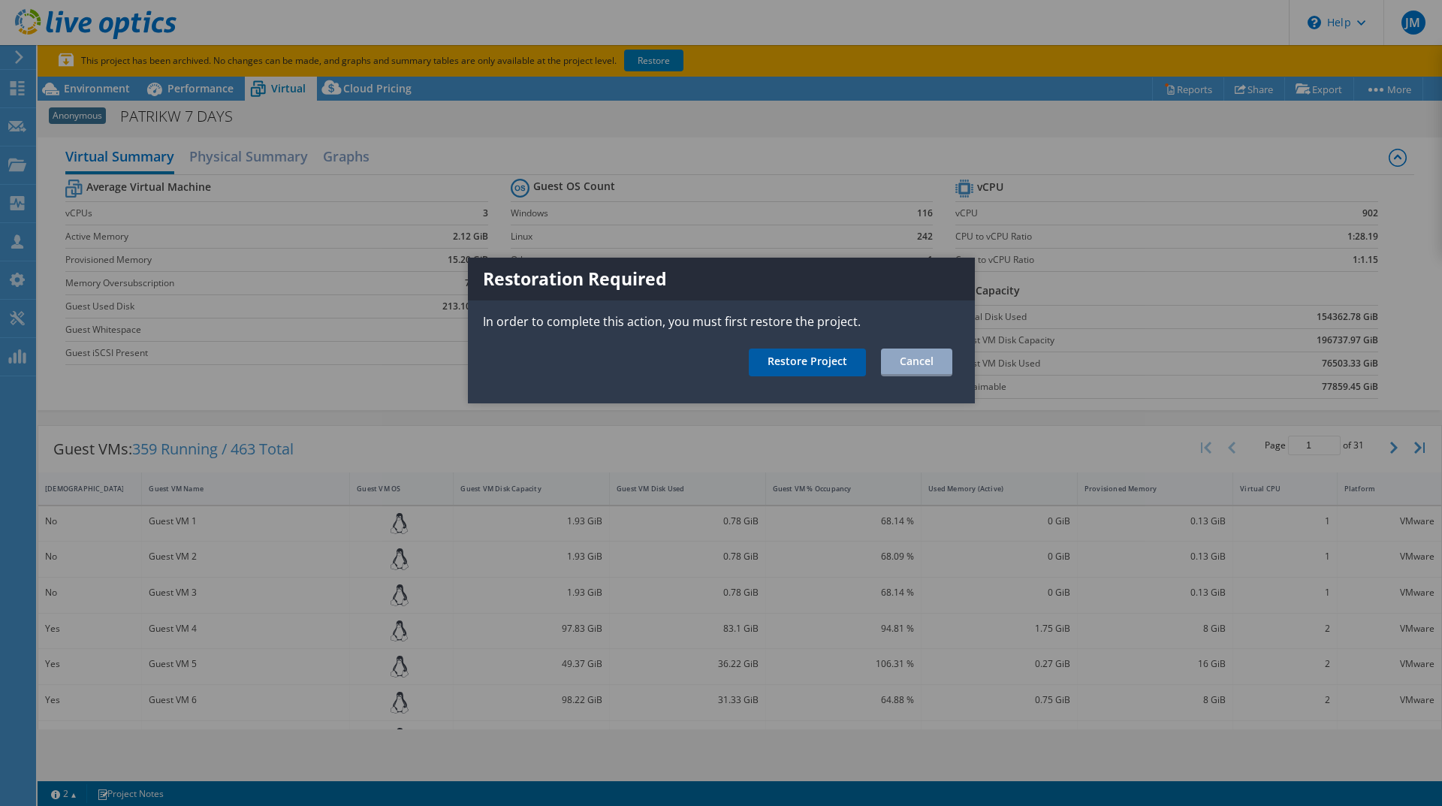
click at [805, 364] on link "Restore Project" at bounding box center [807, 363] width 117 height 28
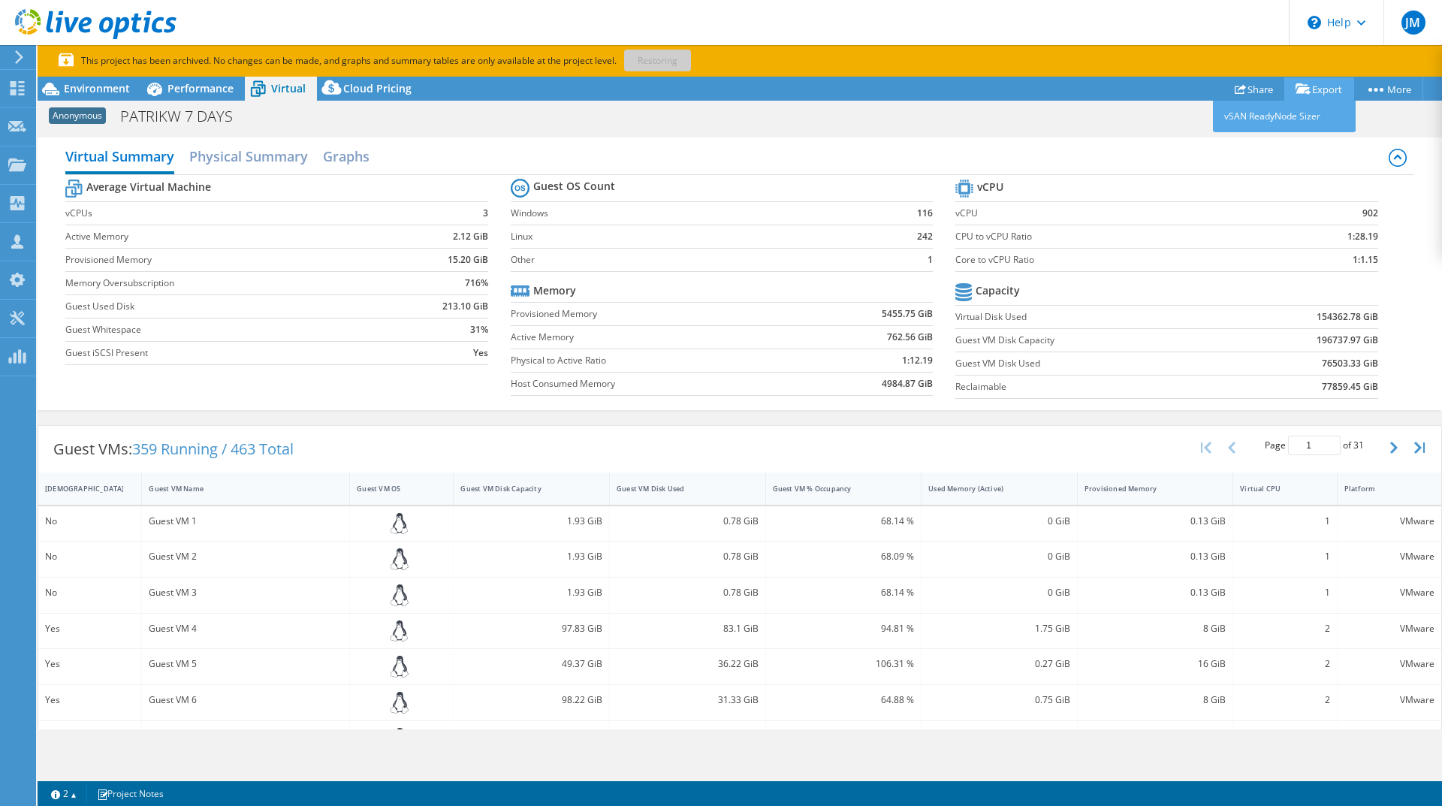
click at [1322, 89] on link "Export" at bounding box center [1320, 88] width 70 height 23
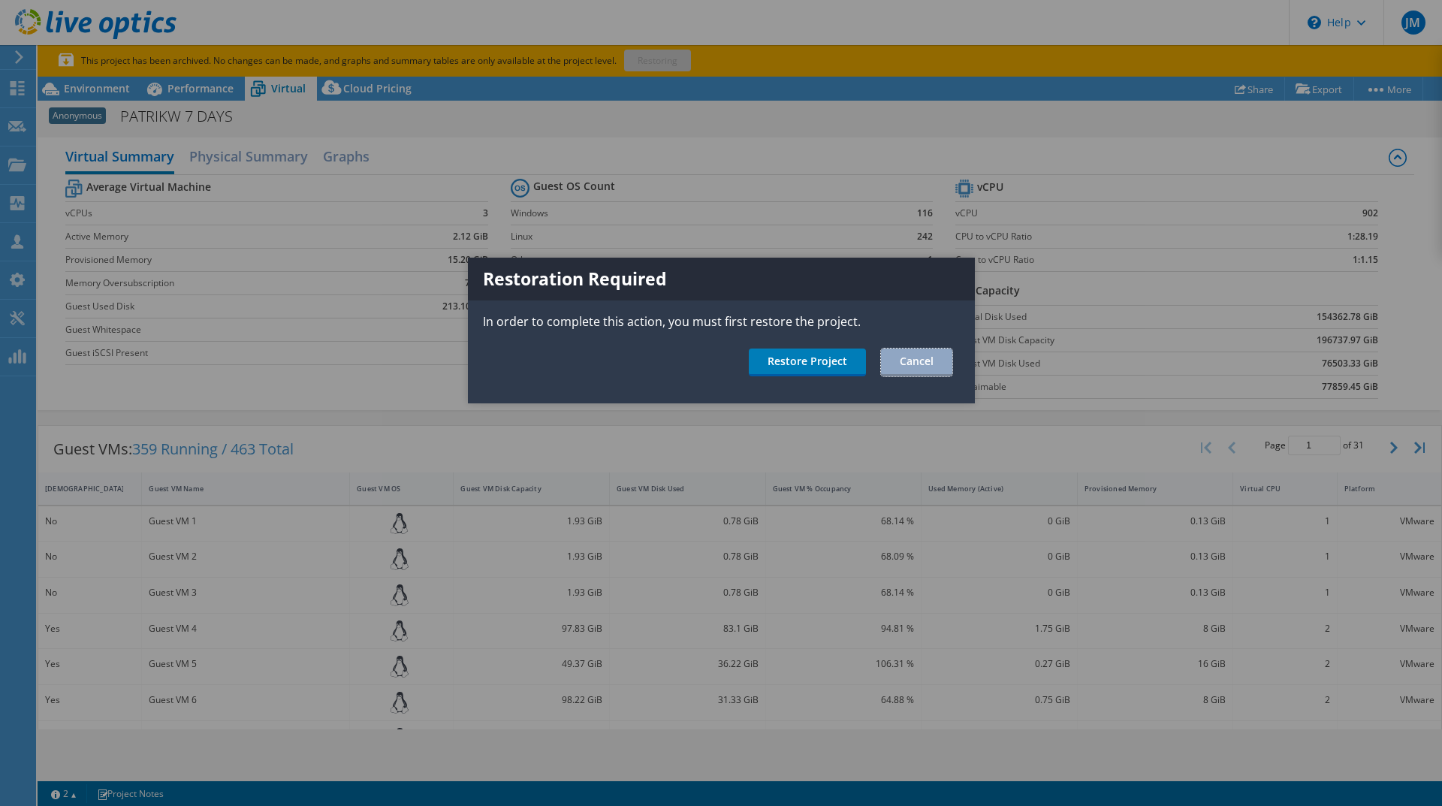
click at [902, 361] on link "Cancel" at bounding box center [916, 363] width 71 height 28
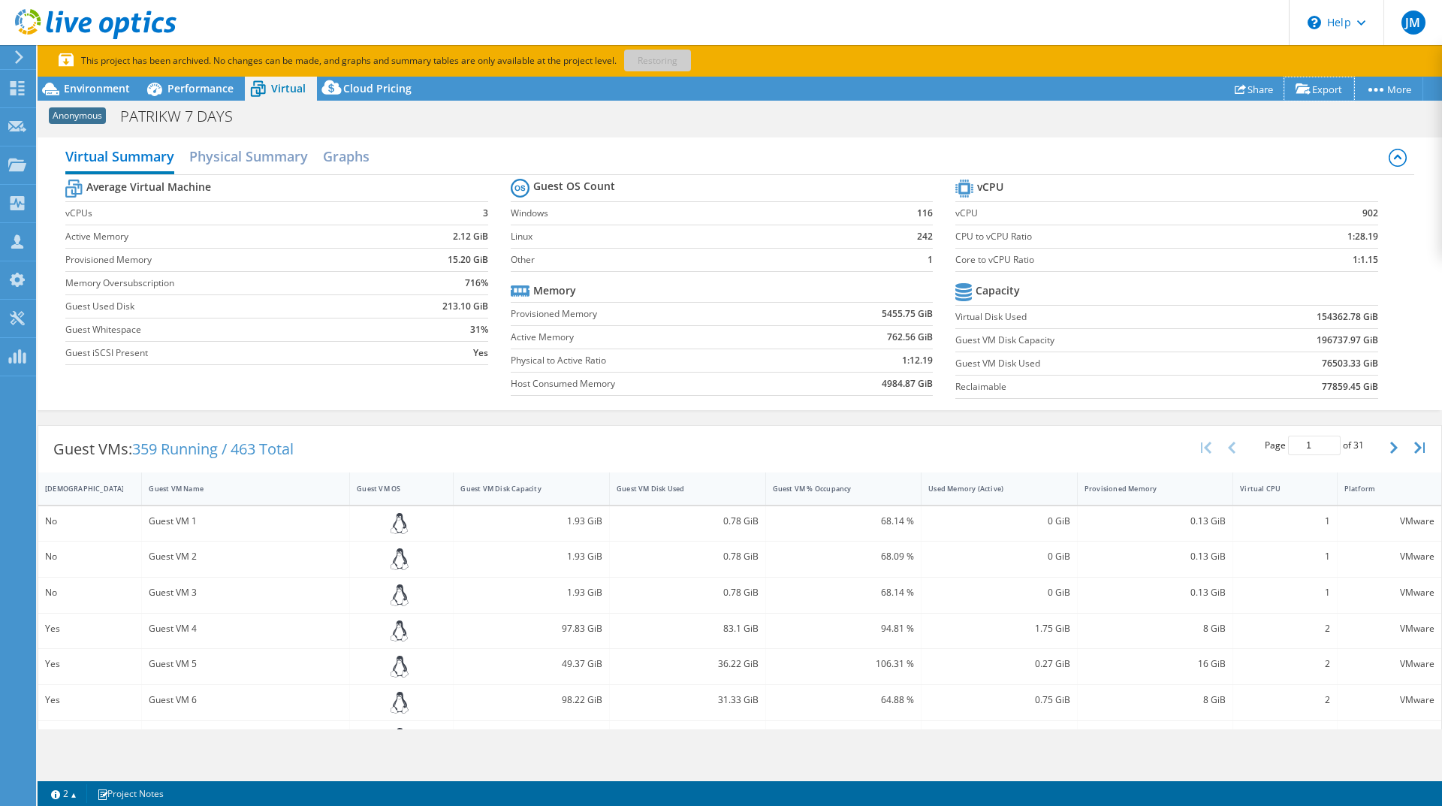
click at [1314, 92] on link "Export" at bounding box center [1320, 88] width 70 height 23
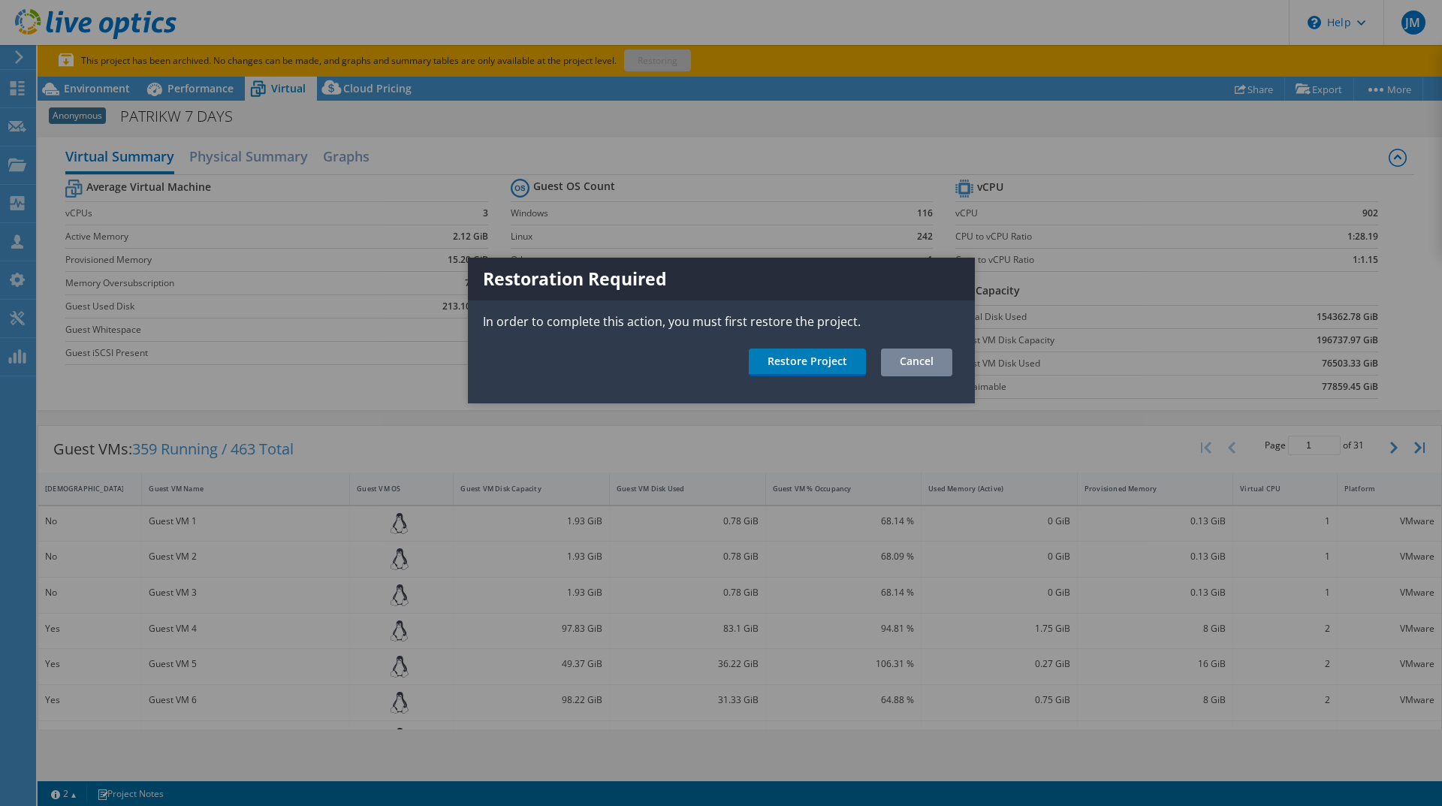
click at [905, 355] on link "Cancel" at bounding box center [916, 363] width 71 height 28
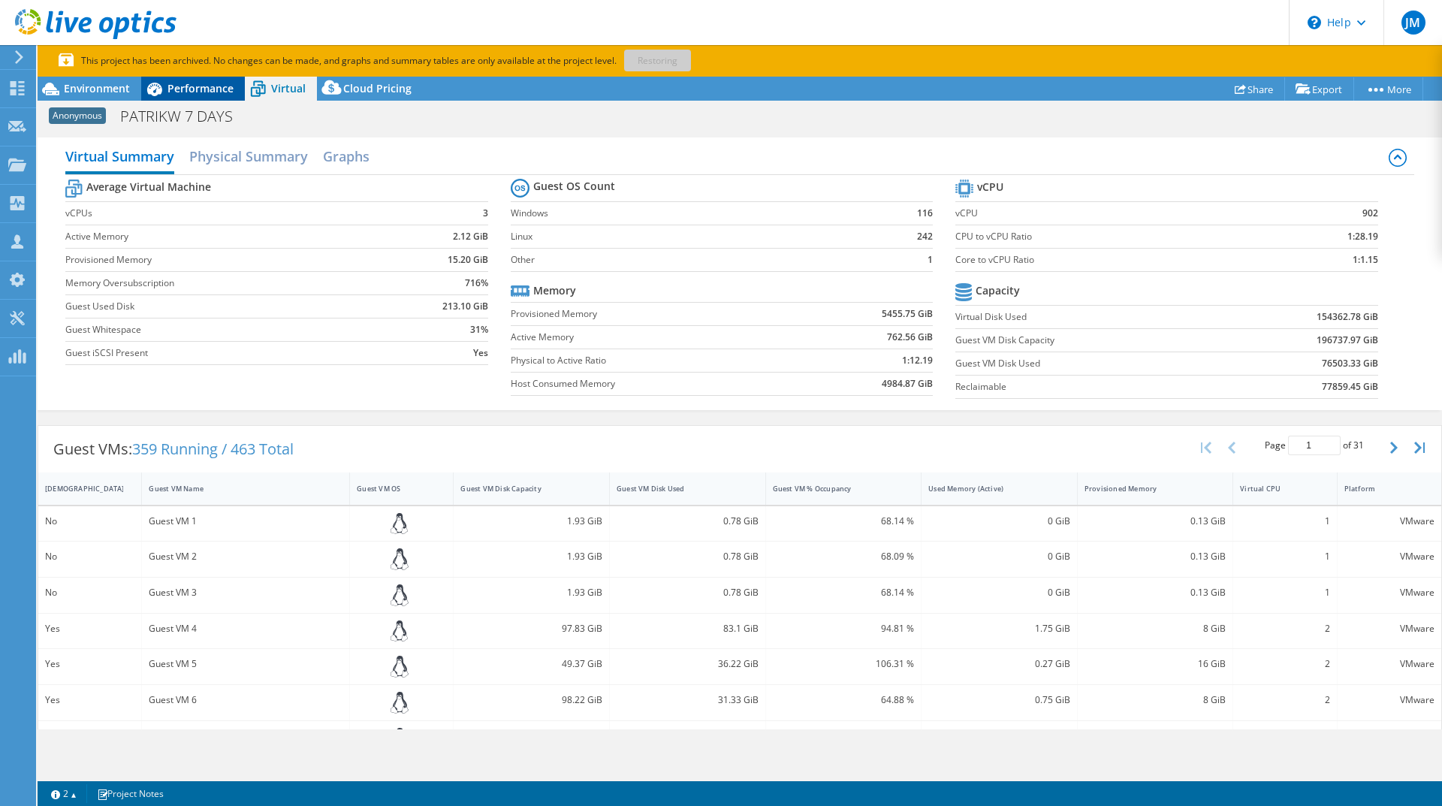
click at [225, 99] on div "Performance" at bounding box center [193, 89] width 104 height 24
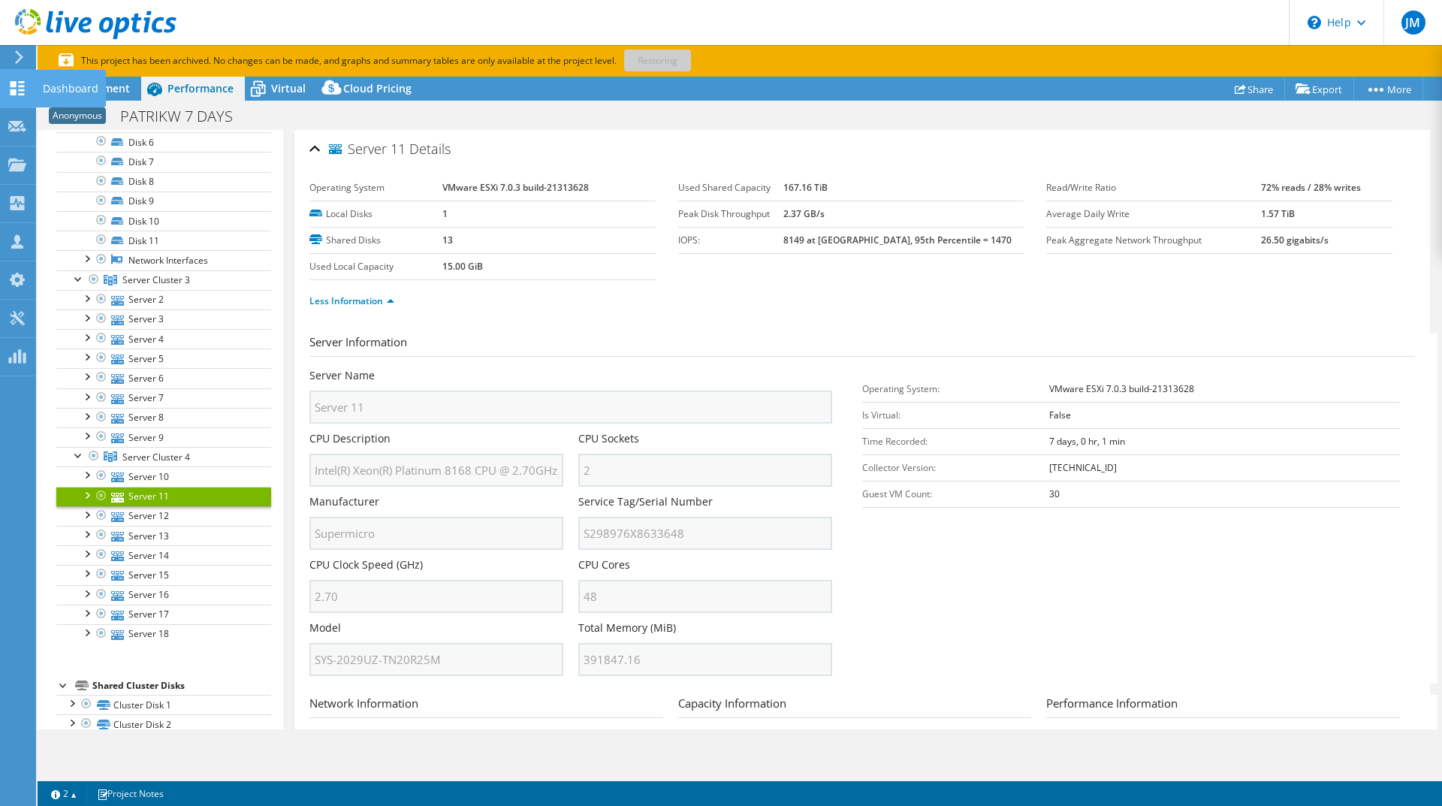
click at [23, 88] on icon at bounding box center [17, 88] width 18 height 14
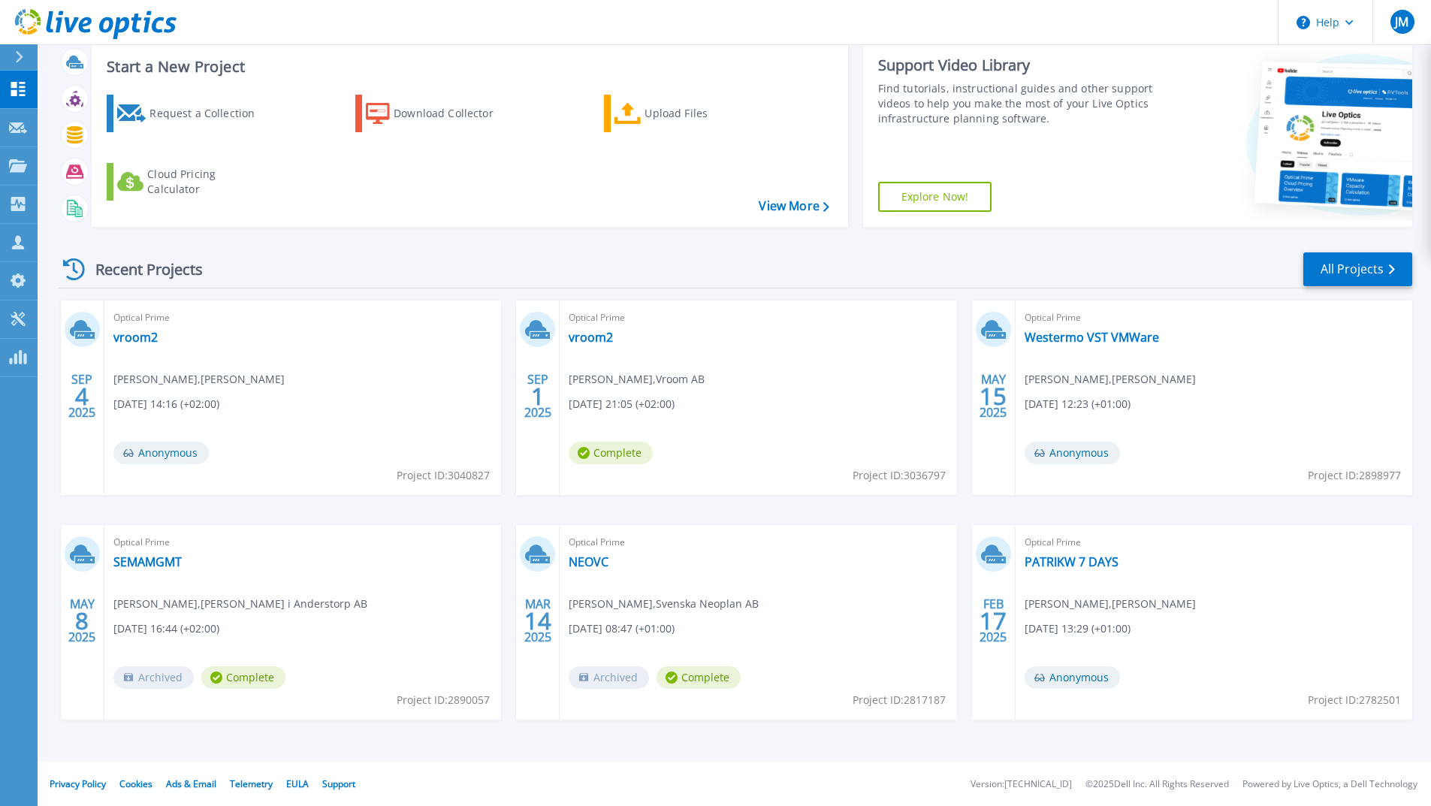
scroll to position [89, 0]
click at [1047, 568] on link "PATRIKW 7 DAYS" at bounding box center [1072, 561] width 94 height 15
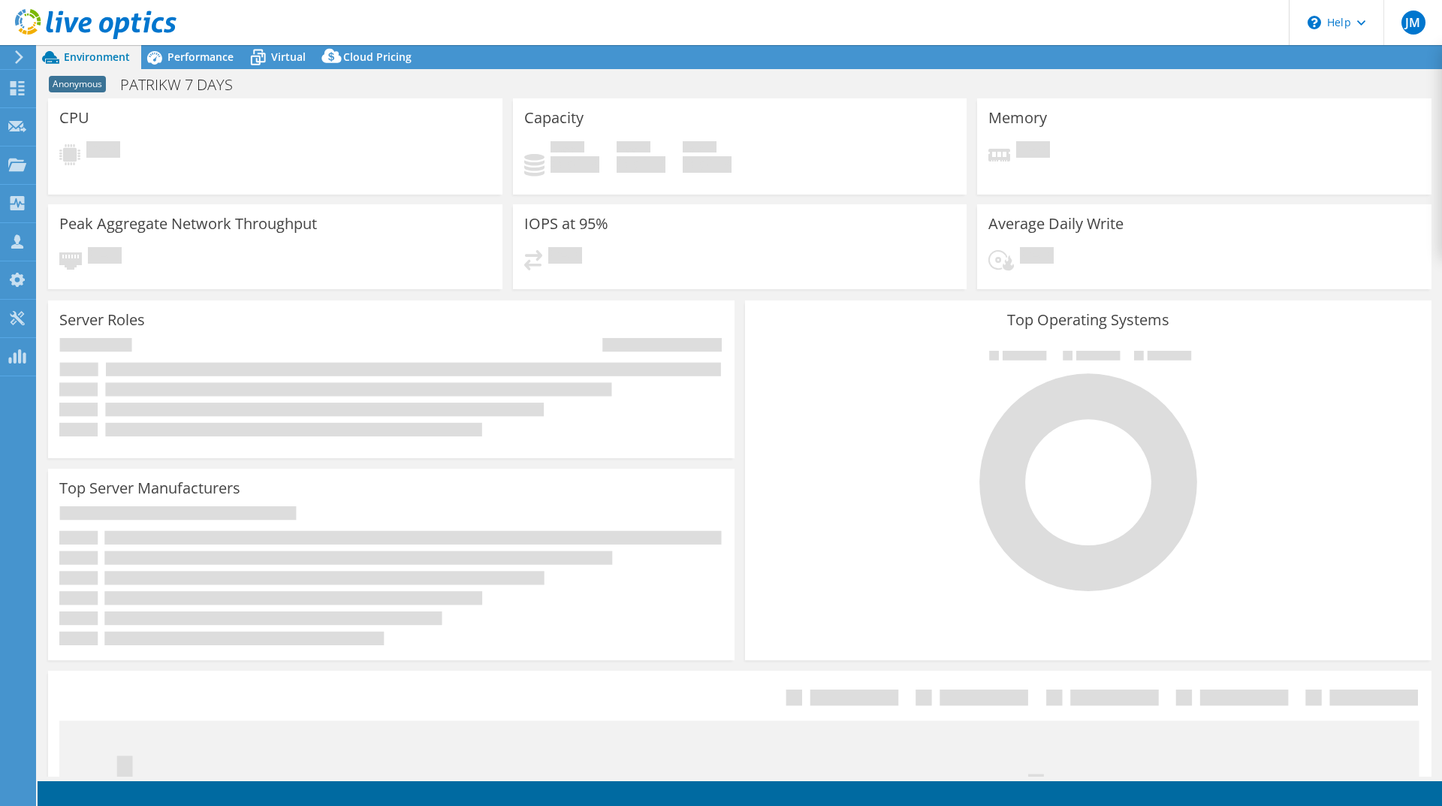
select select "USD"
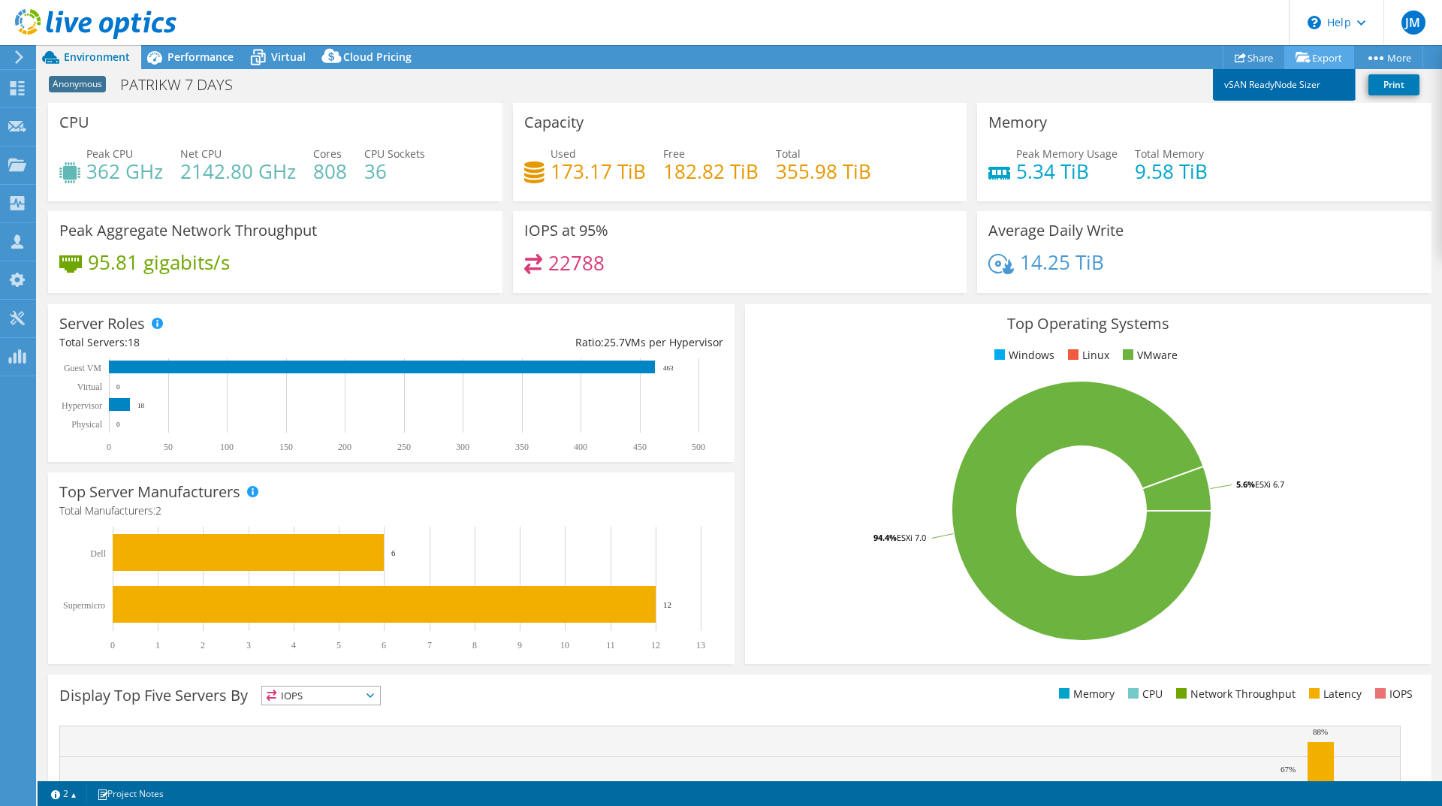
click at [1292, 79] on link "vSAN ReadyNode Sizer" at bounding box center [1284, 85] width 143 height 32
click at [203, 59] on span "Performance" at bounding box center [201, 57] width 66 height 14
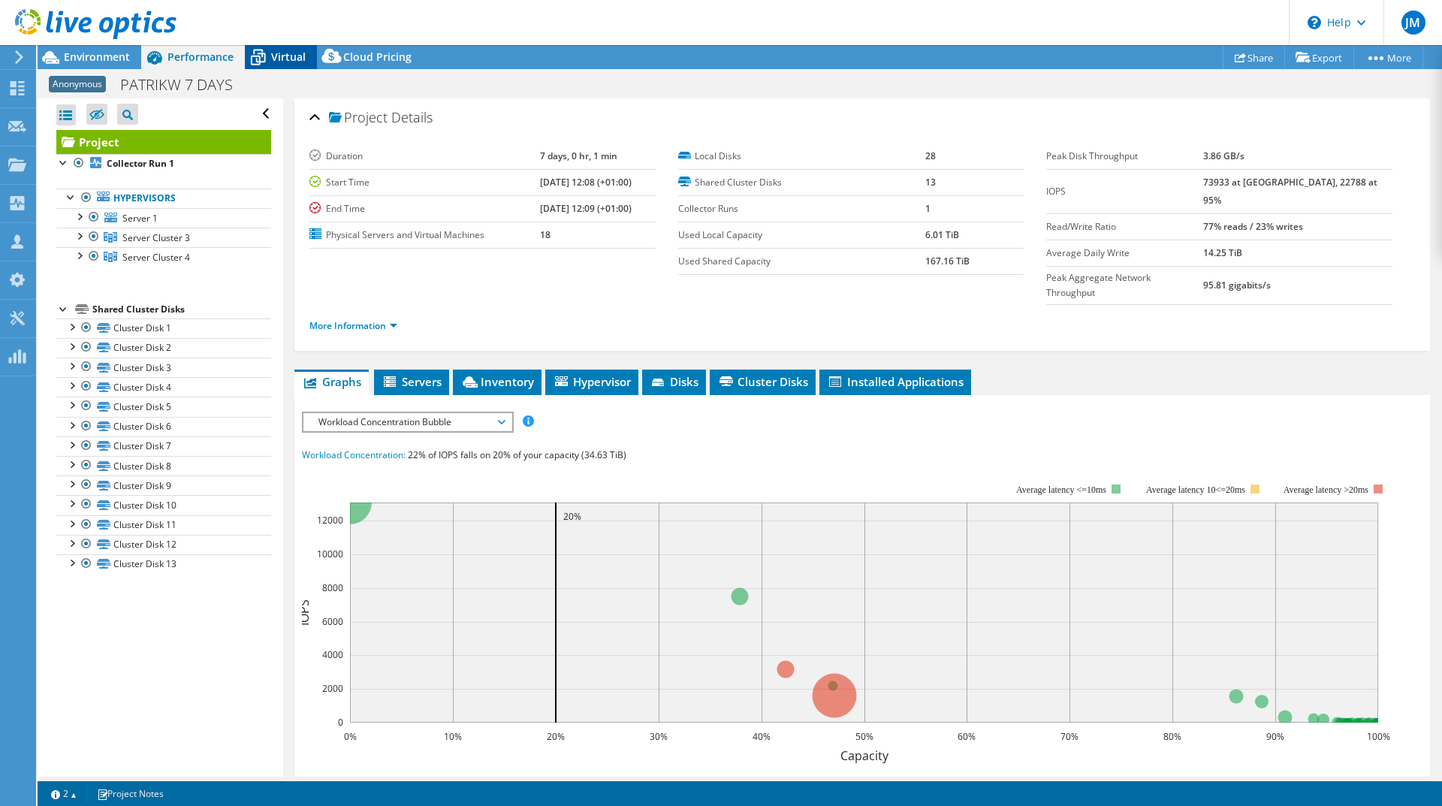
click at [284, 54] on span "Virtual" at bounding box center [288, 57] width 35 height 14
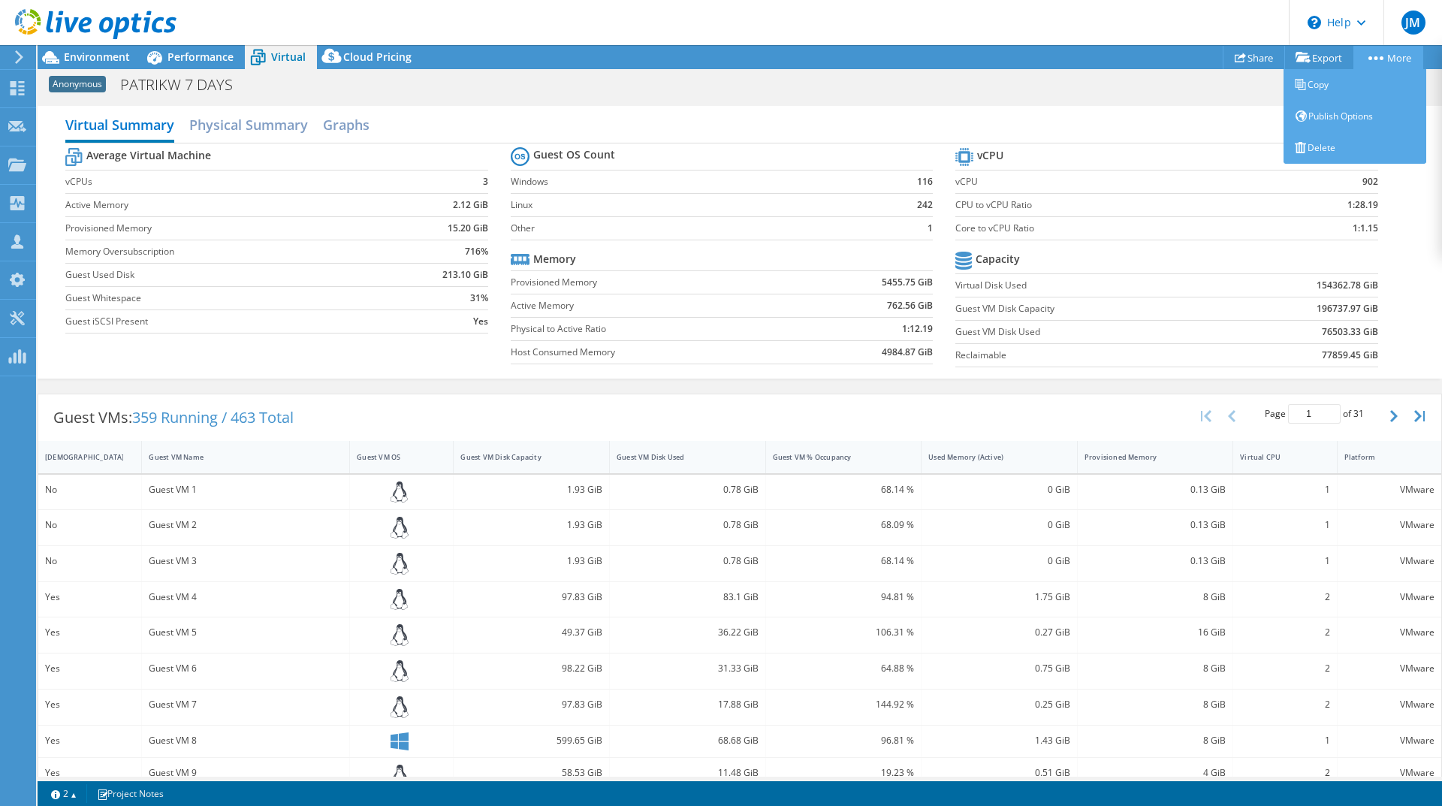
click at [1402, 57] on link "More" at bounding box center [1389, 57] width 70 height 23
click at [1352, 117] on link "Publish Options" at bounding box center [1355, 117] width 143 height 32
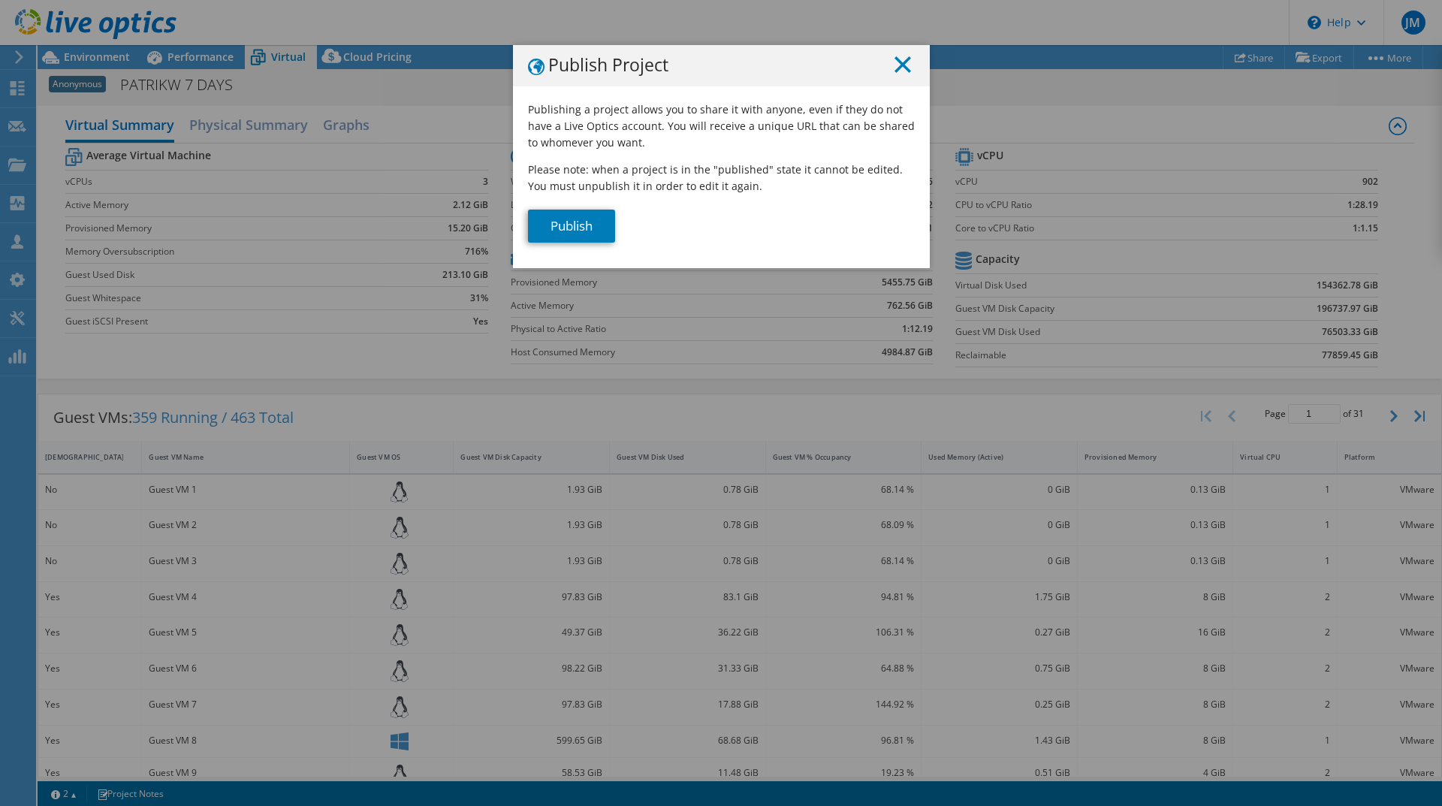
click at [897, 63] on line at bounding box center [903, 64] width 15 height 15
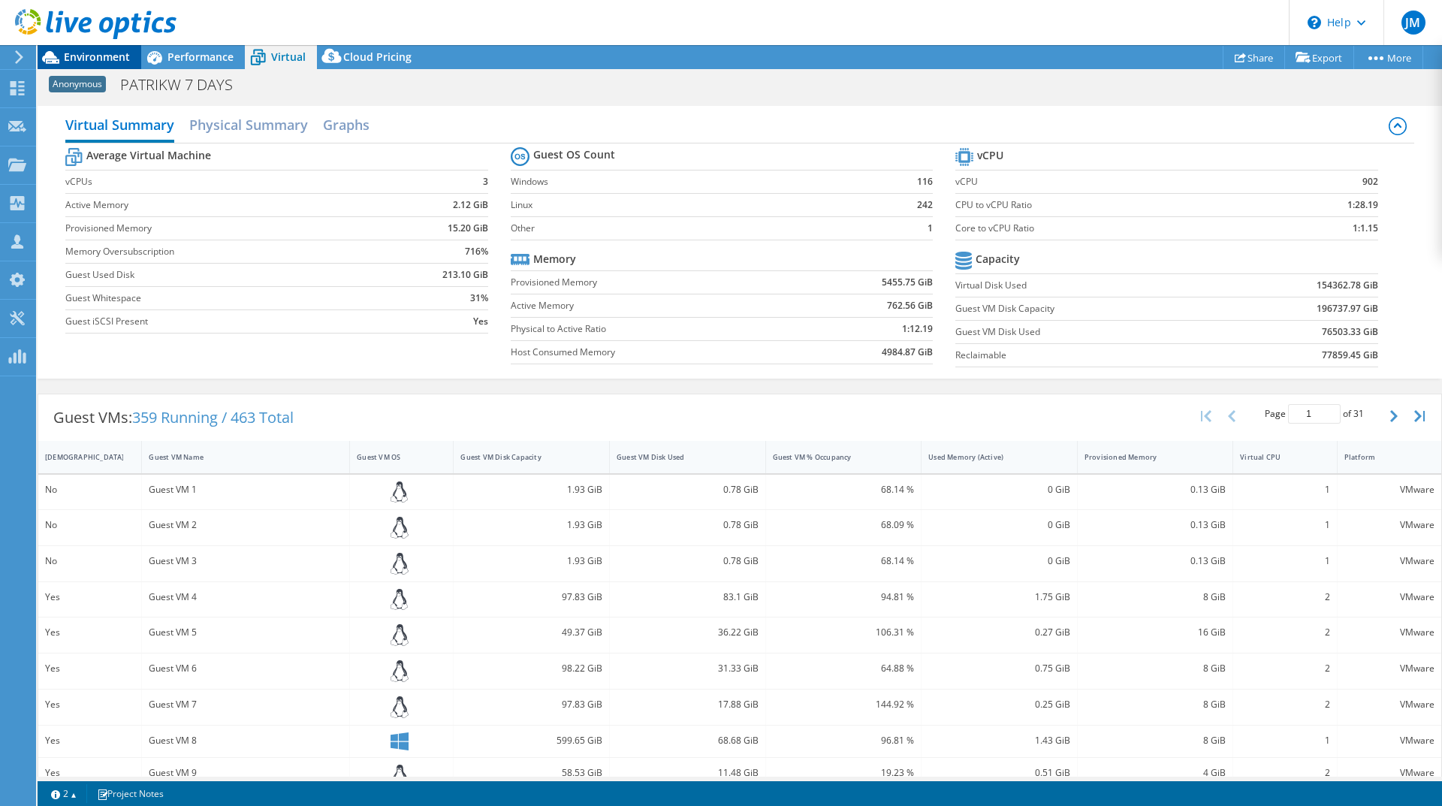
click at [85, 56] on span "Environment" at bounding box center [97, 57] width 66 height 14
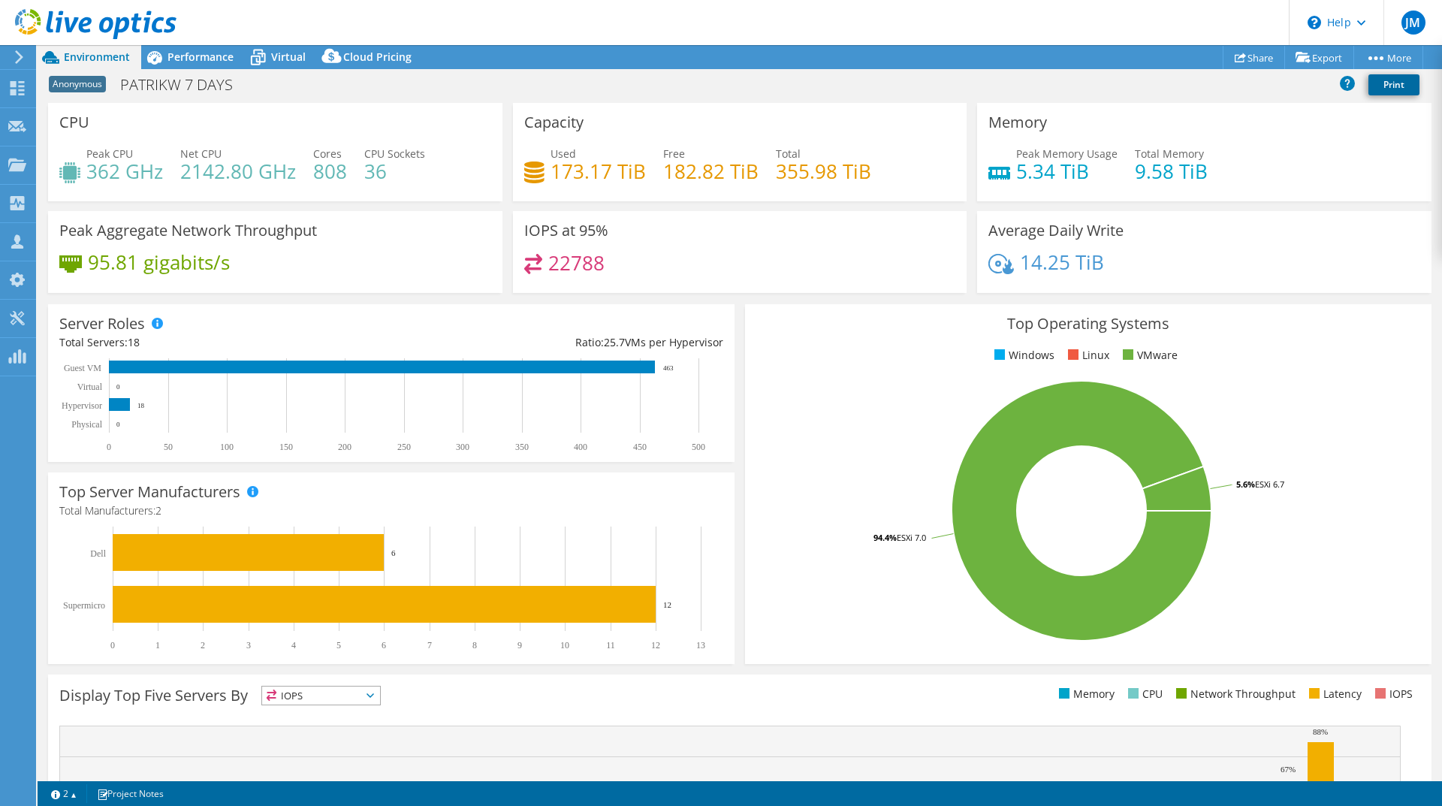
click at [1400, 84] on link "Print" at bounding box center [1394, 84] width 51 height 21
click at [231, 47] on div "Performance" at bounding box center [193, 57] width 104 height 24
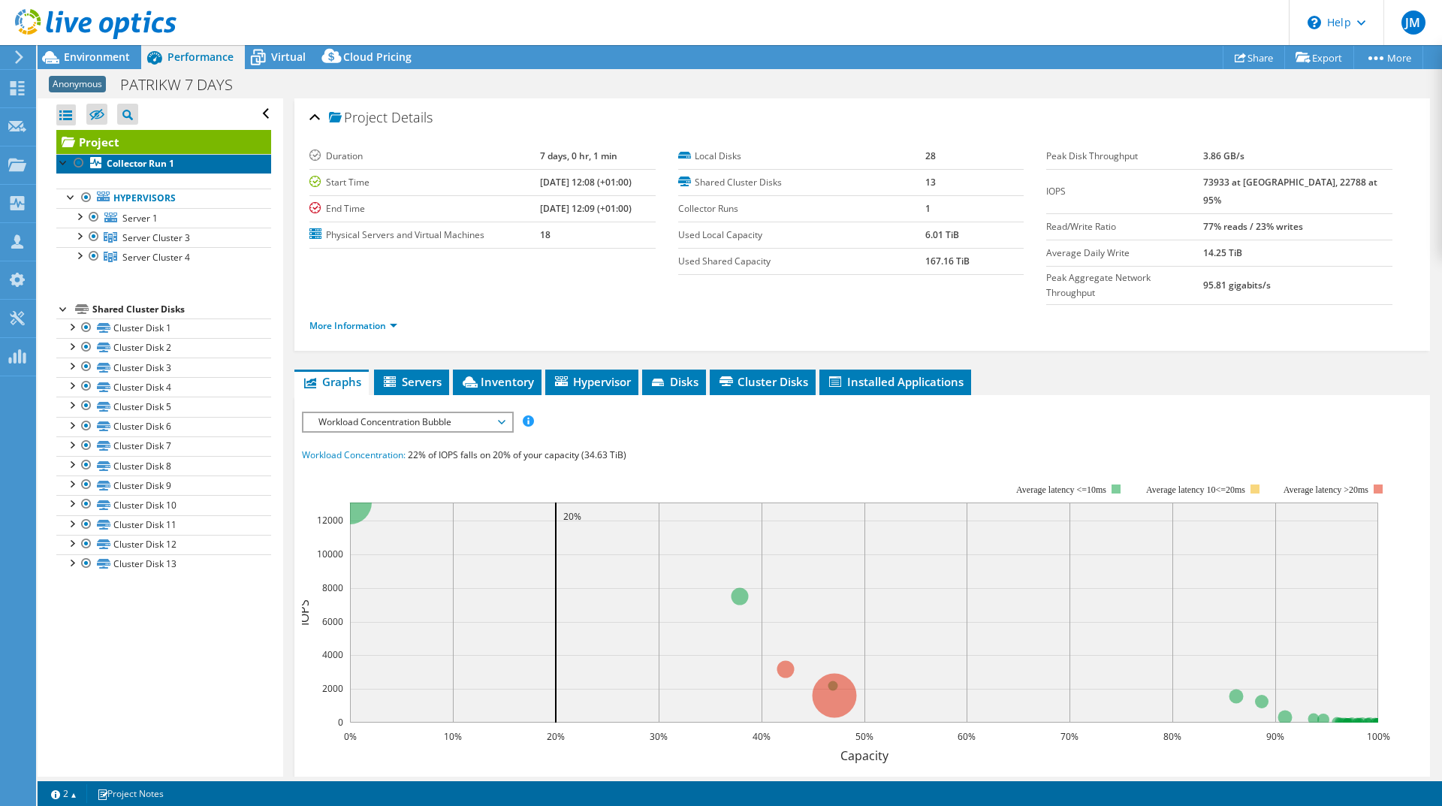
click at [195, 159] on link "Collector Run 1" at bounding box center [163, 164] width 215 height 20
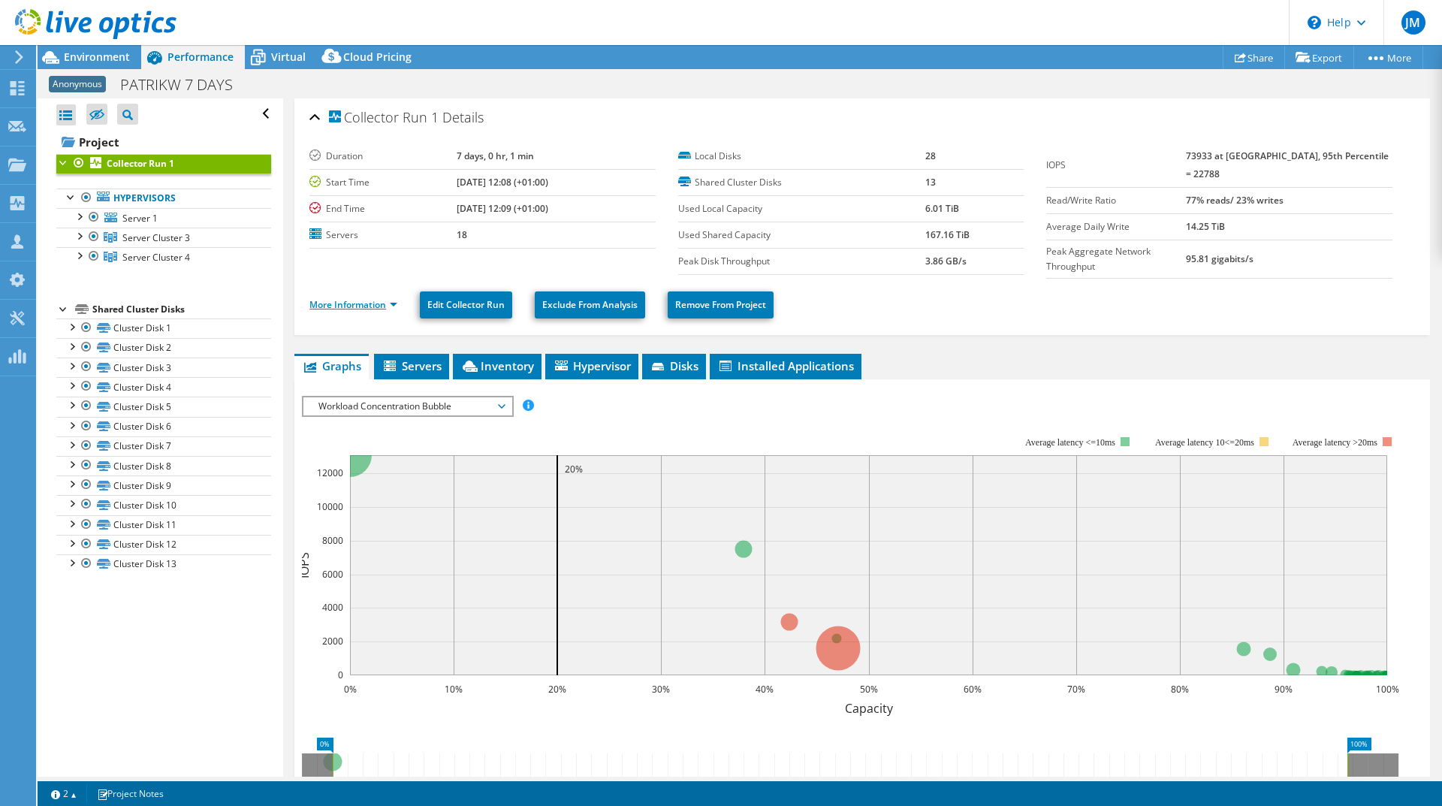
click at [340, 304] on link "More Information" at bounding box center [354, 304] width 88 height 13
